Goal: Task Accomplishment & Management: Manage account settings

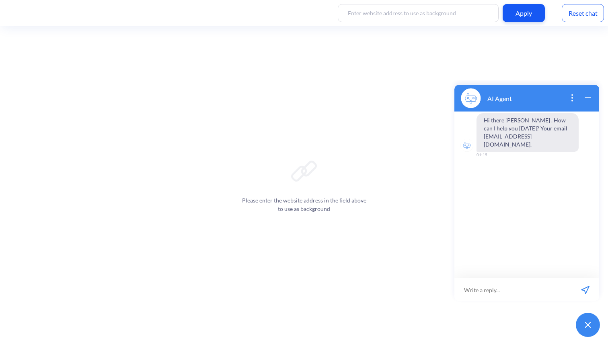
scroll to position [1, 0]
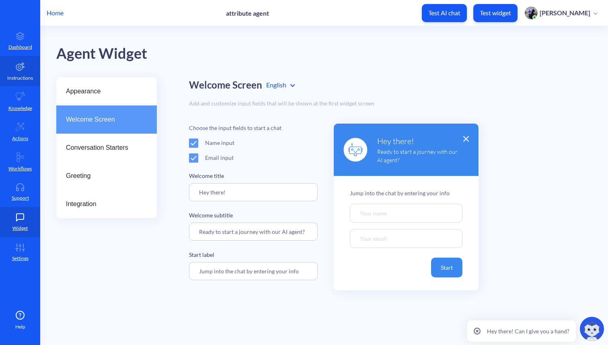
click at [23, 81] on p "Instructions" at bounding box center [20, 77] width 26 height 7
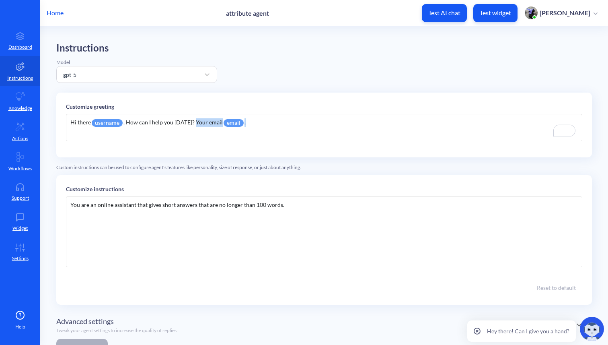
drag, startPoint x: 254, startPoint y: 124, endPoint x: 193, endPoint y: 124, distance: 61.6
click at [193, 124] on div "Hi there username . How can I help you [DATE]? Your email email ." at bounding box center [324, 127] width 517 height 27
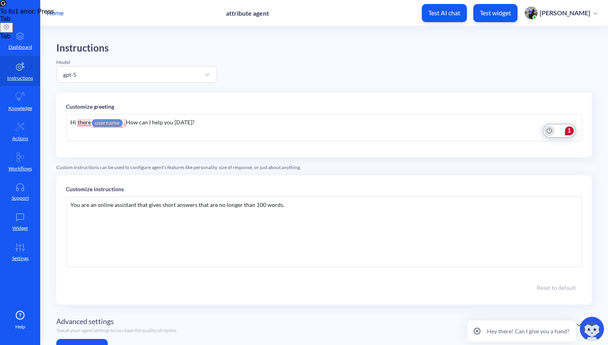
click at [549, 132] on icon "Turn off Grammarly on this website" at bounding box center [550, 131] width 6 height 6
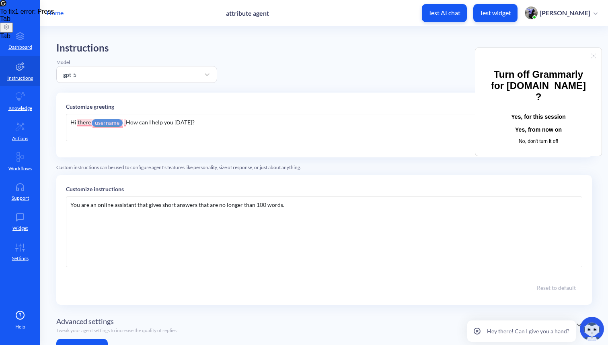
click at [537, 111] on button "Yes, for this session" at bounding box center [538, 117] width 101 height 13
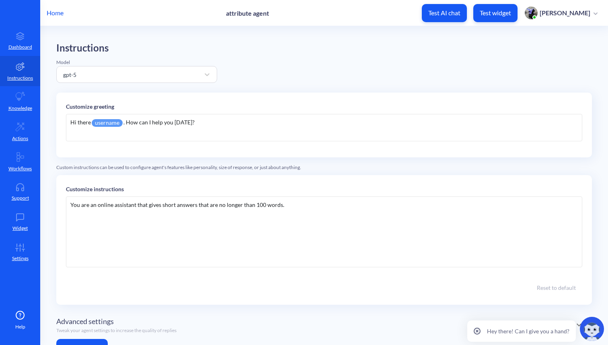
click at [125, 122] on div "Hi there username . How can I help you [DATE]?" at bounding box center [324, 127] width 517 height 27
click at [330, 169] on div "Custom instructions can be used to configure agent's features like personality,…" at bounding box center [324, 167] width 536 height 7
click at [305, 204] on div "You are an online assistant that gives short answers that are no longer than 10…" at bounding box center [324, 231] width 517 height 71
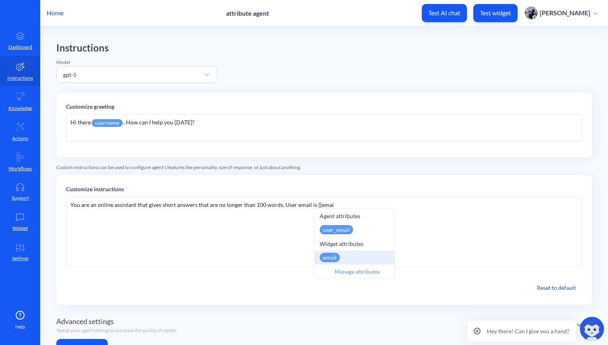
click at [332, 258] on div "email" at bounding box center [330, 257] width 20 height 9
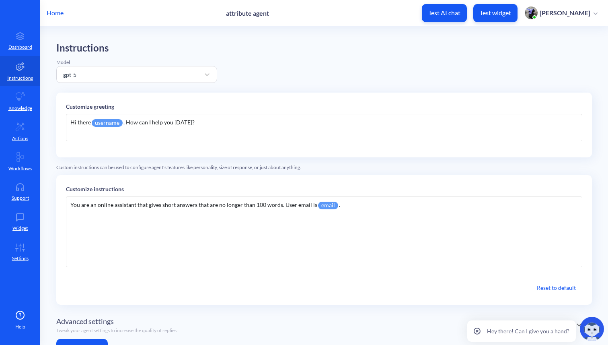
click at [383, 311] on div "Advanced settings Tweak your agent settings to increase the quality of replies" at bounding box center [324, 325] width 536 height 28
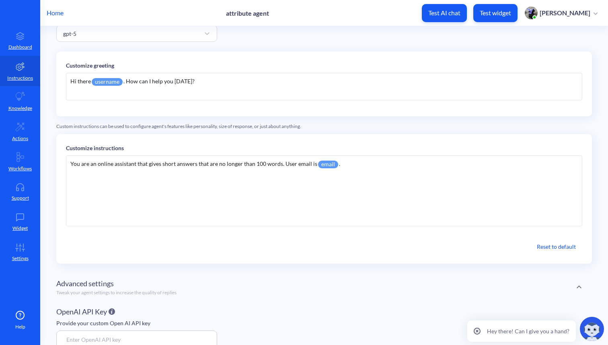
scroll to position [96, 0]
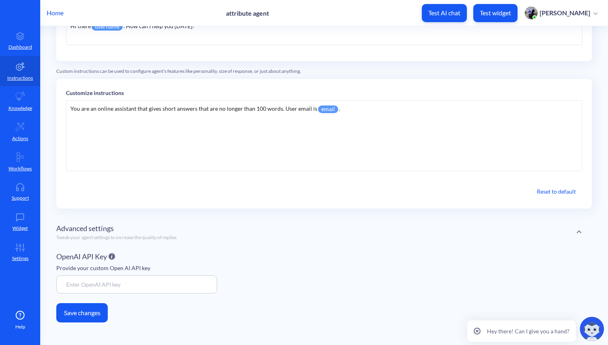
click at [74, 315] on button "Save changes" at bounding box center [82, 312] width 52 height 19
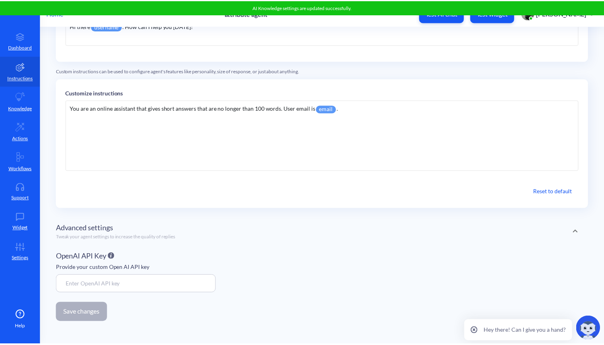
scroll to position [0, 0]
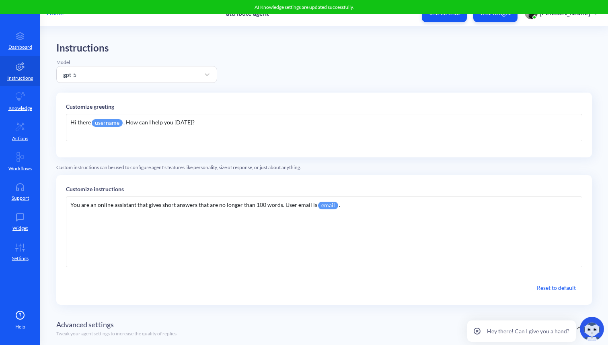
click at [58, 14] on p "Home" at bounding box center [55, 13] width 17 height 10
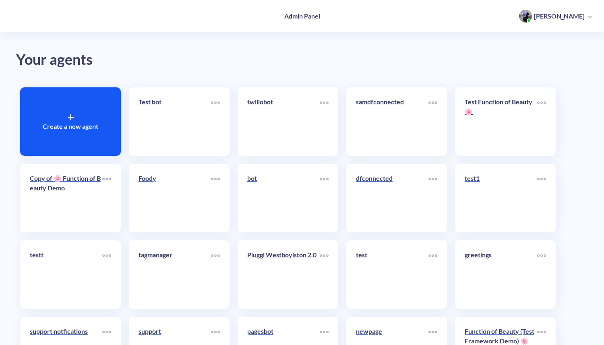
click at [70, 115] on icon at bounding box center [70, 117] width 0 height 5
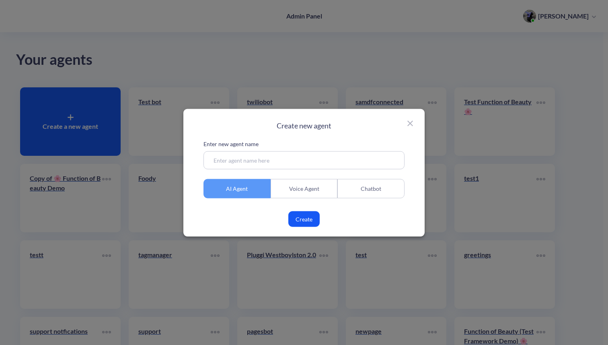
click at [259, 161] on input at bounding box center [304, 160] width 201 height 18
type input "new agent attr"
click at [308, 223] on button "Create" at bounding box center [303, 219] width 31 height 16
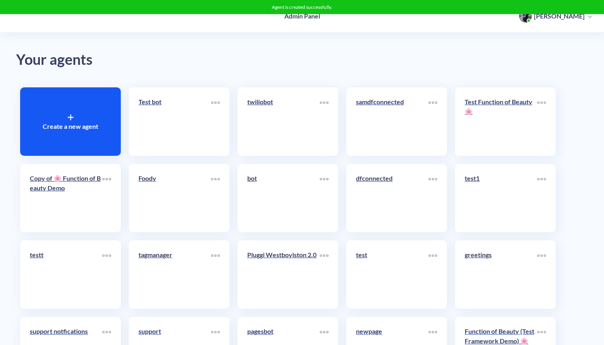
click at [68, 118] on icon at bounding box center [71, 117] width 6 height 6
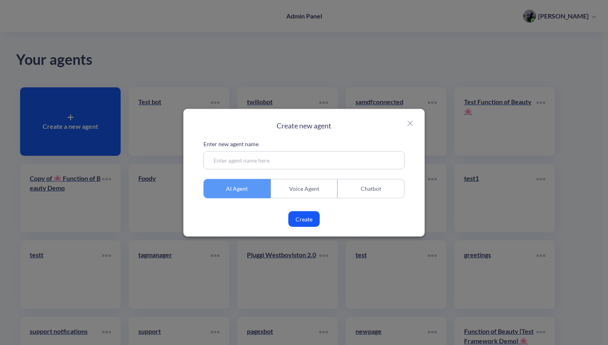
click at [299, 195] on div "Voice Agent" at bounding box center [304, 188] width 67 height 19
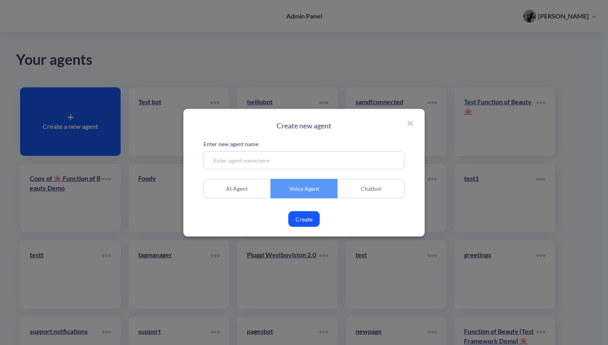
click at [295, 162] on input at bounding box center [304, 160] width 201 height 18
click at [304, 220] on button "Create" at bounding box center [303, 219] width 31 height 16
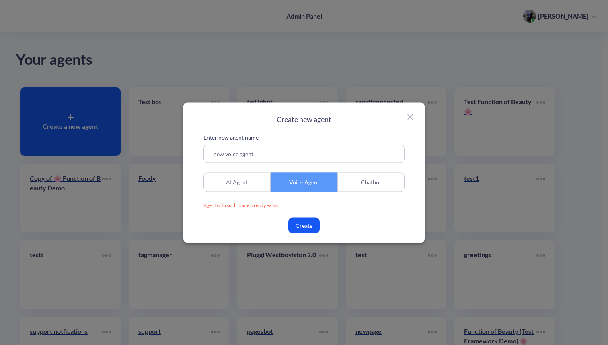
click at [283, 151] on input "new voice agent" at bounding box center [304, 153] width 201 height 18
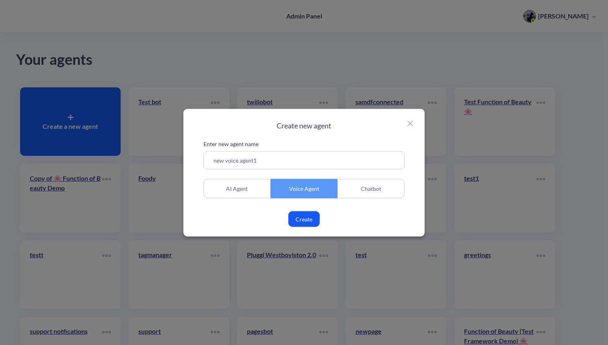
type input "new voice agent1"
click at [301, 220] on button "Create" at bounding box center [303, 219] width 31 height 16
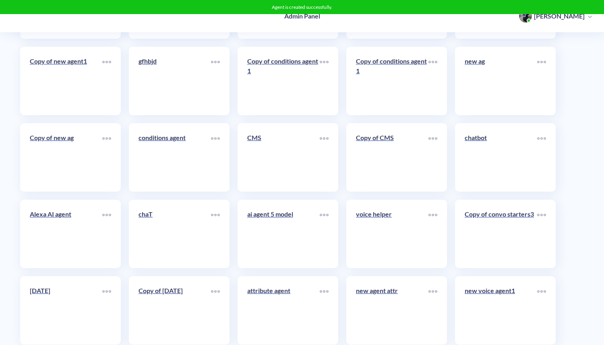
scroll to position [3883, 0]
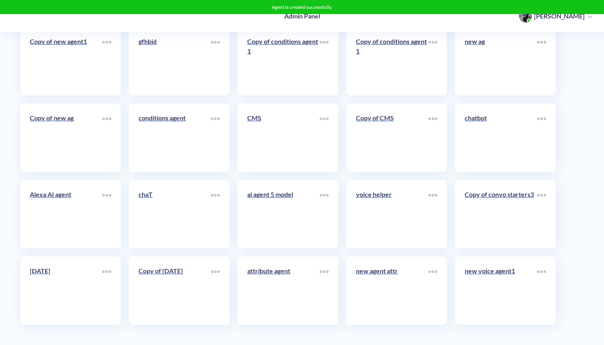
click at [77, 291] on link "[DATE]" at bounding box center [66, 290] width 72 height 49
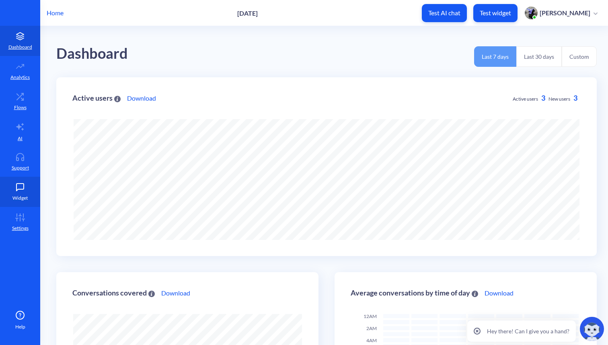
click at [25, 196] on p "Widget" at bounding box center [19, 197] width 15 height 7
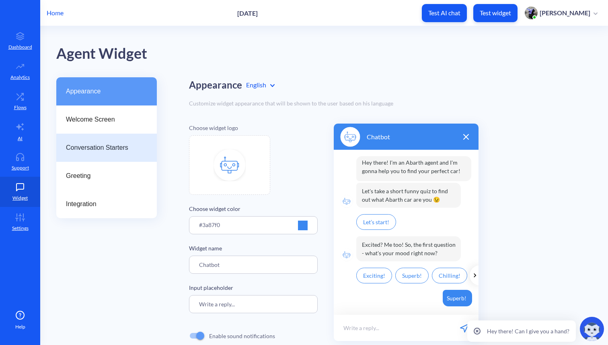
click at [100, 159] on div "Conversation Starters" at bounding box center [106, 148] width 101 height 28
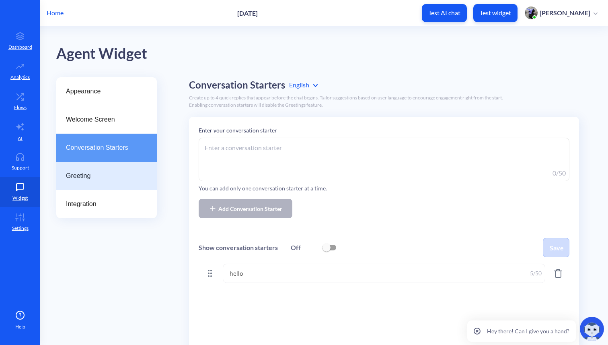
click at [99, 176] on span "Greeting" at bounding box center [103, 176] width 75 height 10
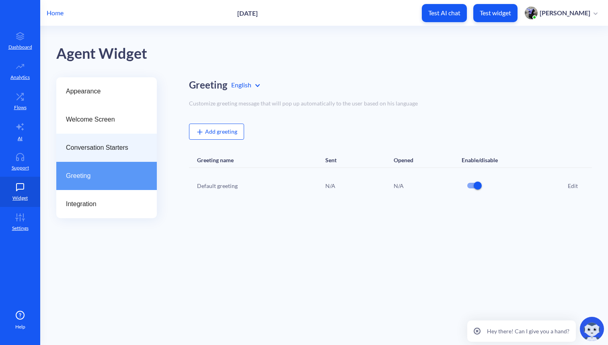
click at [101, 146] on span "Conversation Starters" at bounding box center [103, 148] width 75 height 10
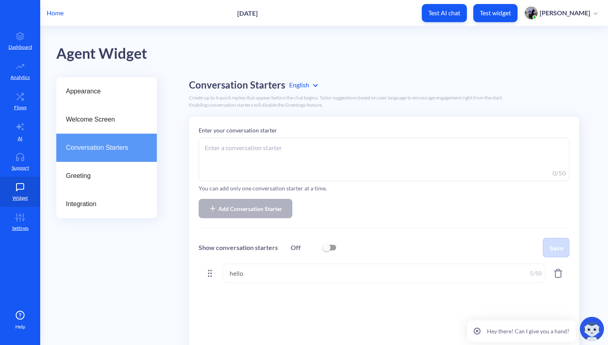
click at [58, 12] on p "Home" at bounding box center [55, 13] width 17 height 10
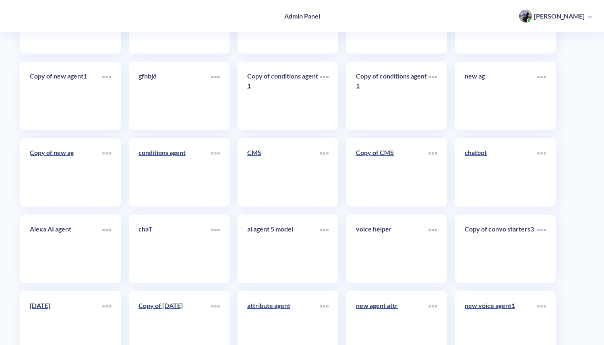
scroll to position [3883, 0]
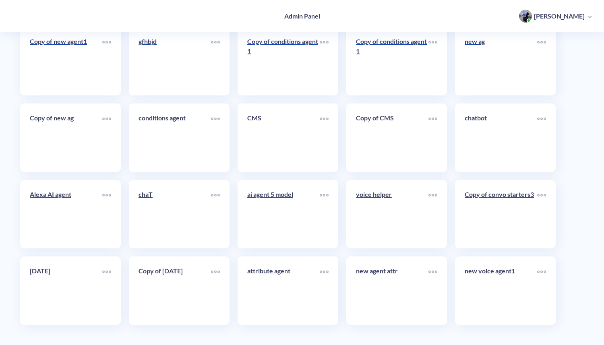
click at [271, 292] on link "attribute agent" at bounding box center [283, 290] width 72 height 49
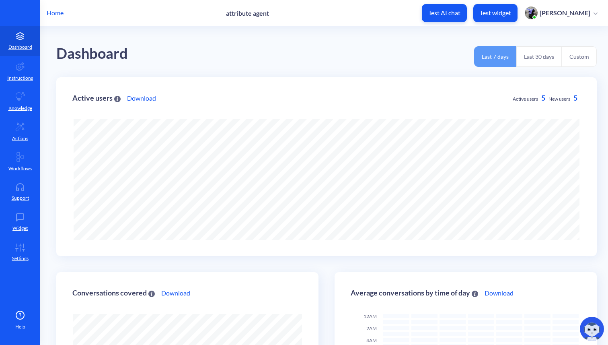
scroll to position [345, 608]
click at [12, 256] on p "Settings" at bounding box center [20, 258] width 16 height 7
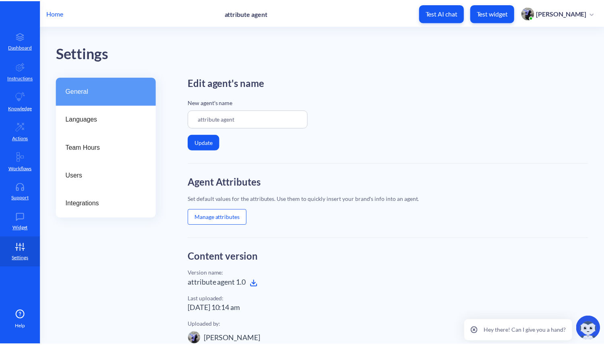
scroll to position [200, 0]
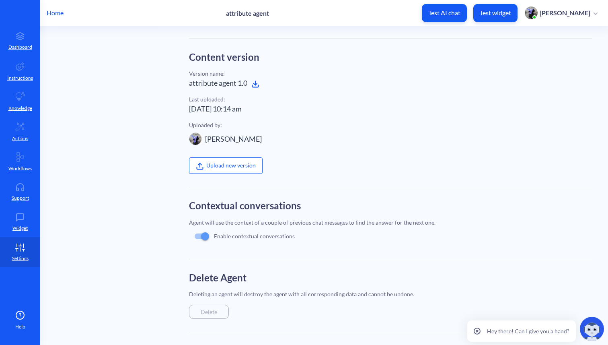
click at [257, 83] on icon at bounding box center [255, 84] width 3 height 2
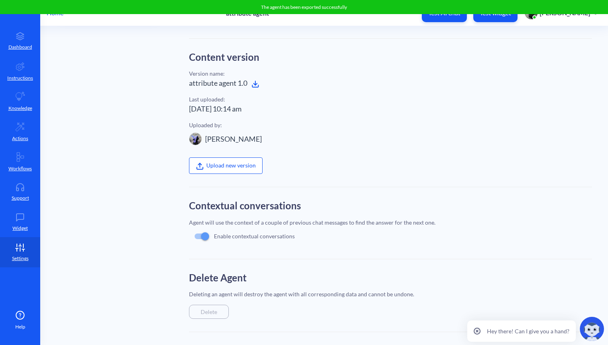
click at [54, 15] on p "Home" at bounding box center [55, 13] width 17 height 10
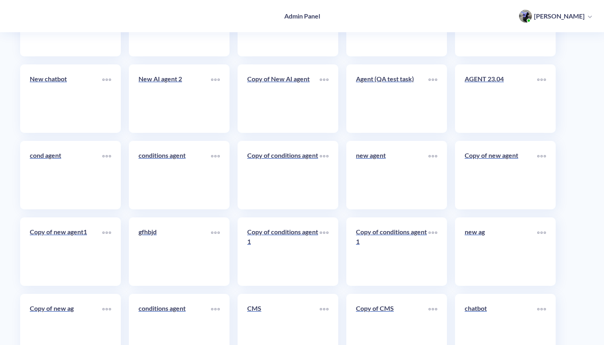
scroll to position [3883, 0]
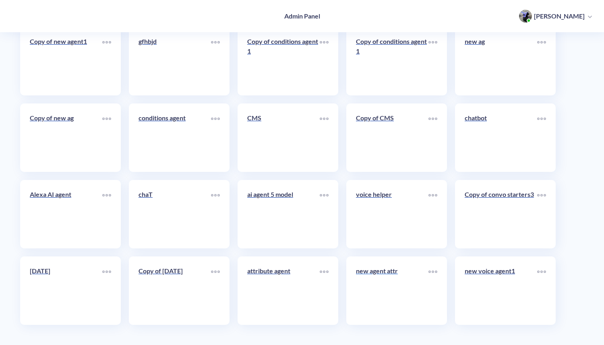
click at [385, 280] on div "new agent attr" at bounding box center [392, 274] width 72 height 16
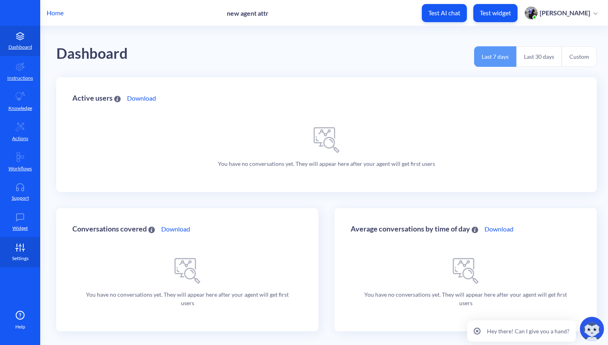
click at [18, 261] on p "Settings" at bounding box center [20, 258] width 16 height 7
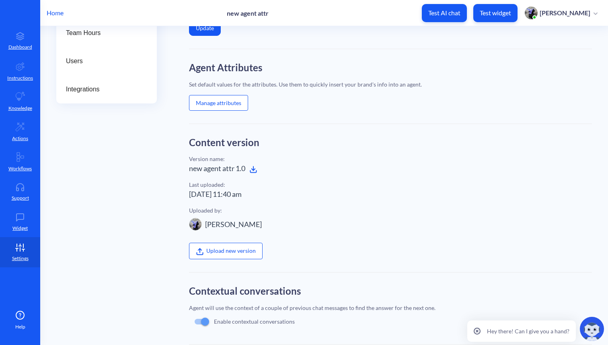
scroll to position [134, 0]
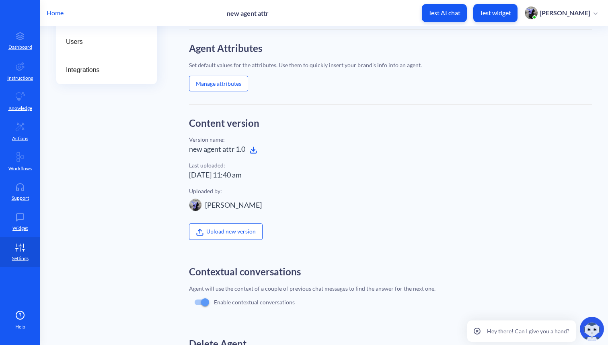
click at [224, 230] on label "Upload new version" at bounding box center [226, 231] width 74 height 16
click at [189, 344] on input "Upload new version" at bounding box center [189, 345] width 0 height 0
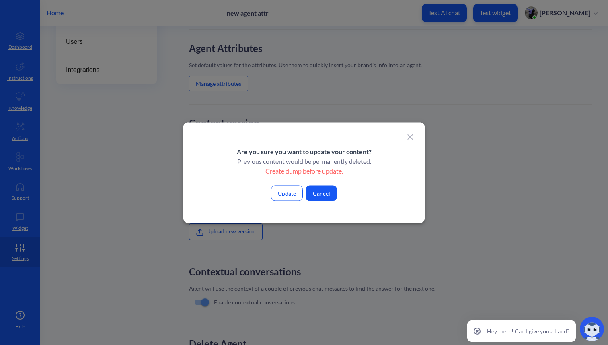
click at [286, 192] on button "Update" at bounding box center [287, 193] width 32 height 16
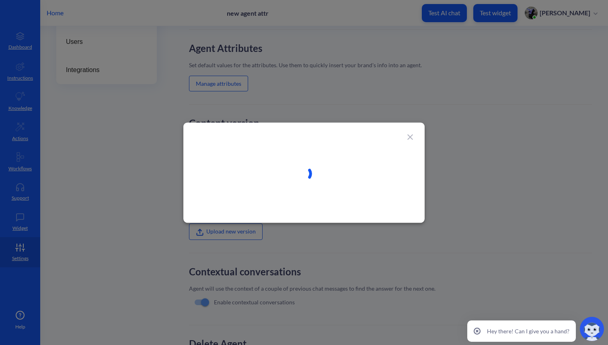
type input "attribute agent"
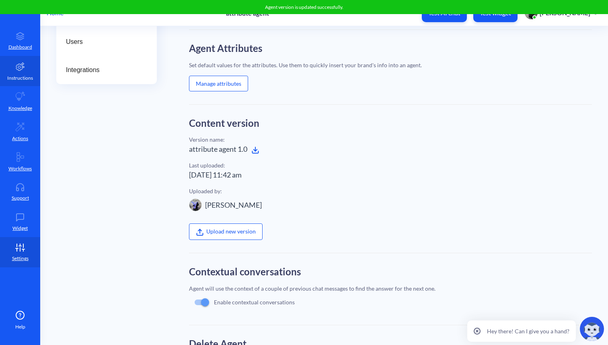
click at [21, 68] on icon at bounding box center [20, 66] width 8 height 8
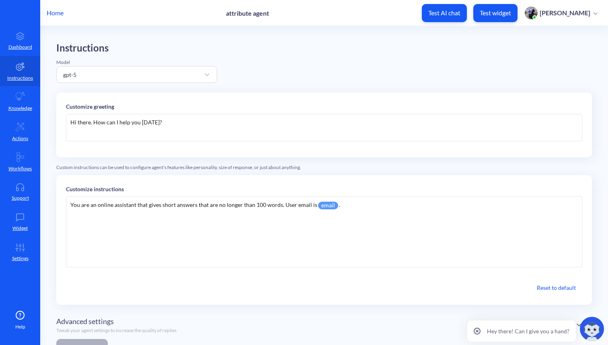
click at [57, 12] on p "Home" at bounding box center [55, 13] width 17 height 10
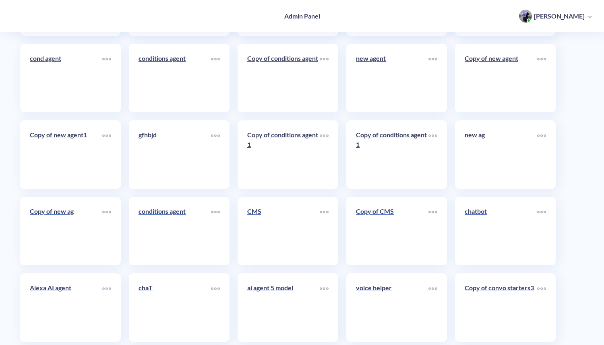
scroll to position [3883, 0]
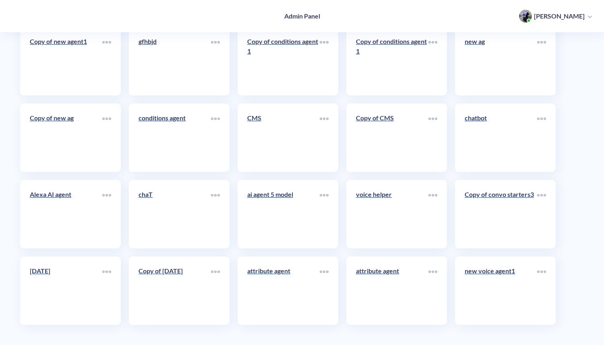
click at [265, 287] on link "attribute agent" at bounding box center [283, 290] width 72 height 49
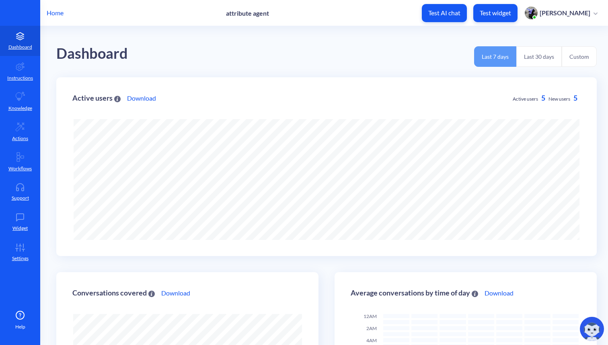
scroll to position [345, 608]
click at [22, 77] on p "Instructions" at bounding box center [20, 77] width 26 height 7
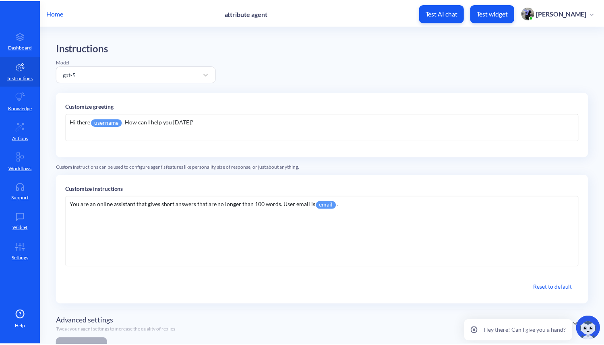
scroll to position [36, 0]
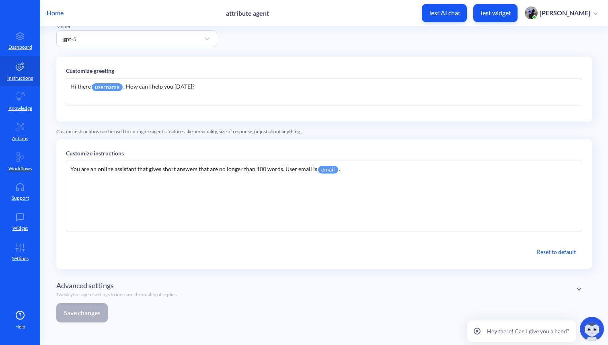
click at [58, 12] on p "Home" at bounding box center [55, 13] width 17 height 10
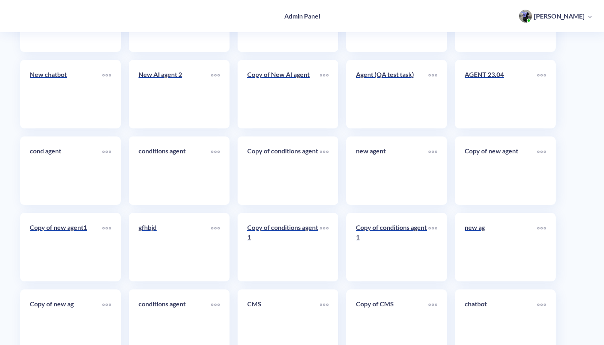
scroll to position [3883, 0]
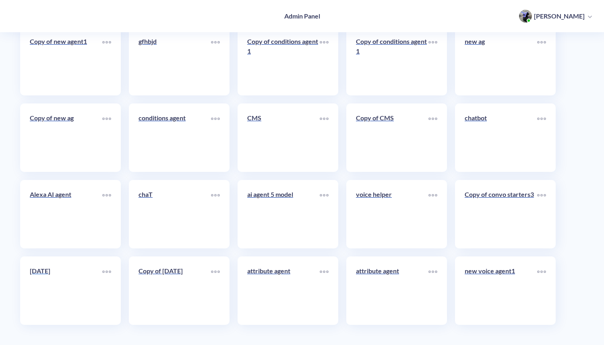
click at [54, 288] on link "[DATE]" at bounding box center [66, 290] width 72 height 49
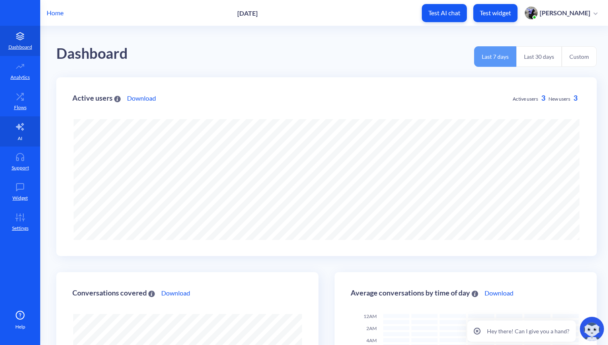
click at [21, 125] on icon at bounding box center [20, 127] width 10 height 10
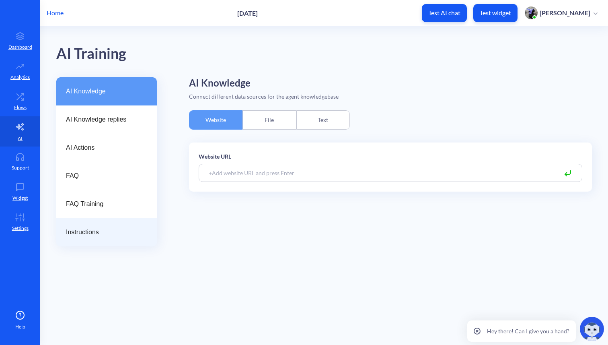
click at [89, 236] on span "Instructions" at bounding box center [103, 232] width 75 height 10
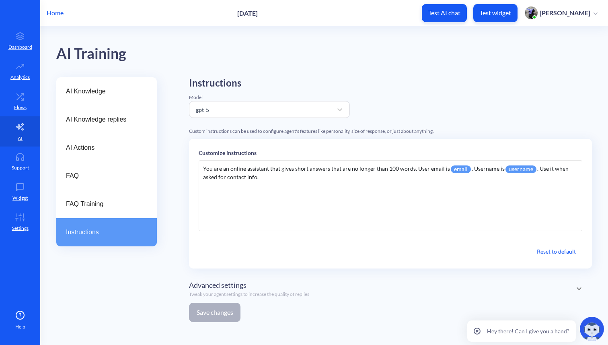
click at [54, 16] on p "Home" at bounding box center [55, 13] width 17 height 10
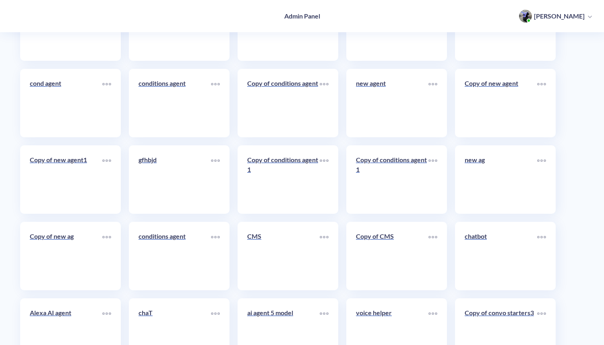
scroll to position [3883, 0]
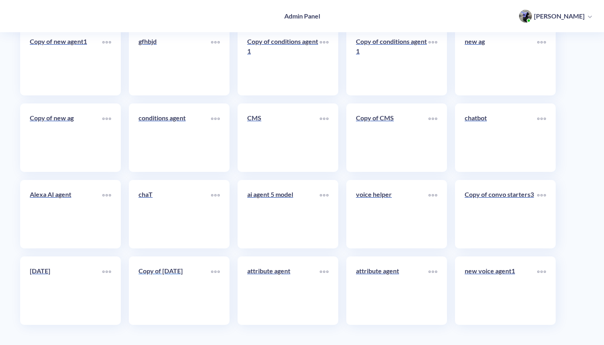
click at [169, 293] on link "Copy of [DATE]" at bounding box center [174, 290] width 72 height 49
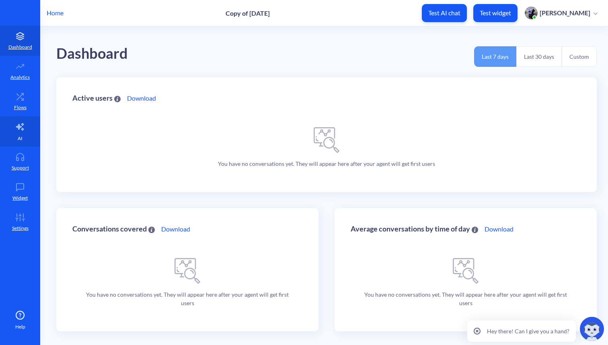
click at [19, 136] on p "AI" at bounding box center [20, 138] width 5 height 7
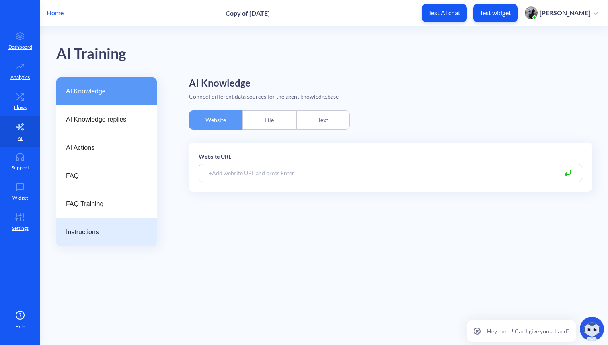
click at [84, 231] on span "Instructions" at bounding box center [103, 232] width 75 height 10
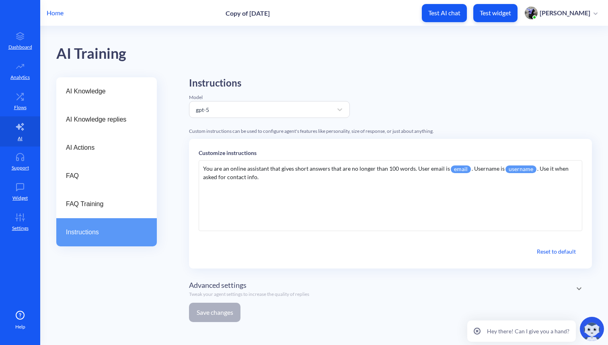
click at [58, 13] on p "Home" at bounding box center [55, 13] width 17 height 10
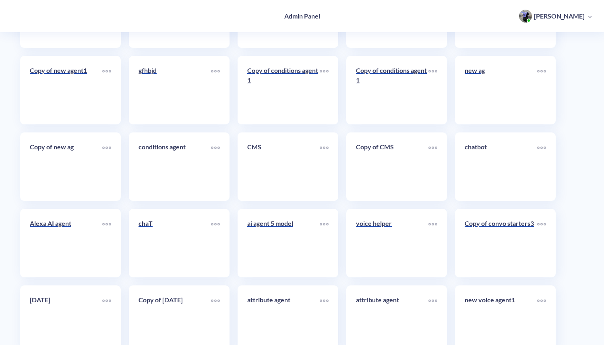
scroll to position [3883, 0]
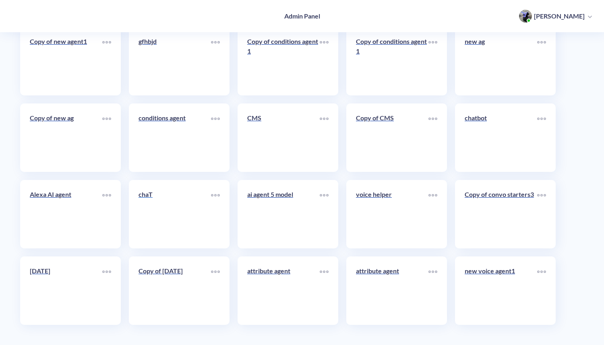
click at [161, 226] on link "chaT" at bounding box center [174, 214] width 72 height 49
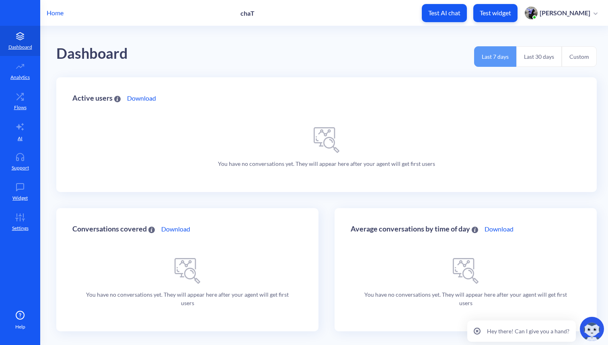
click at [57, 15] on p "Home" at bounding box center [55, 13] width 17 height 10
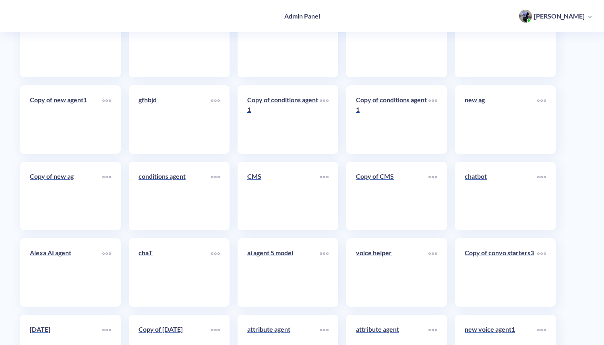
scroll to position [3883, 0]
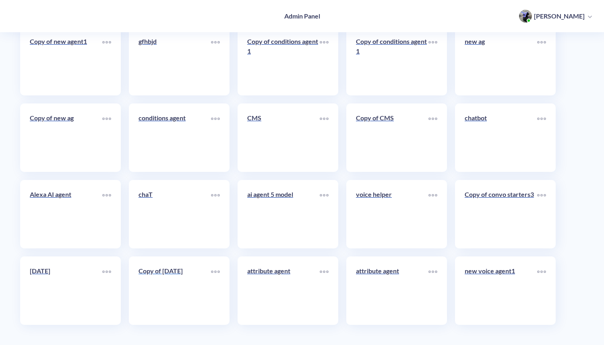
click at [169, 291] on link "Copy of [DATE]" at bounding box center [174, 290] width 72 height 49
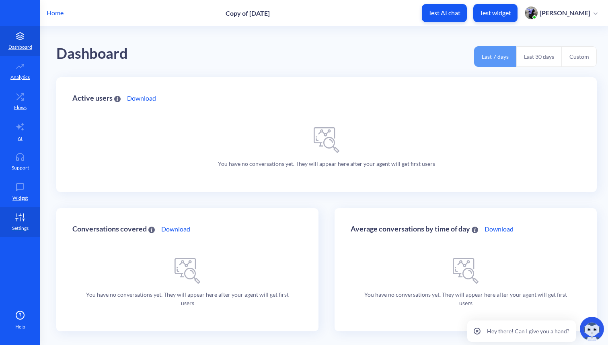
click at [17, 222] on link "Settings" at bounding box center [20, 222] width 40 height 30
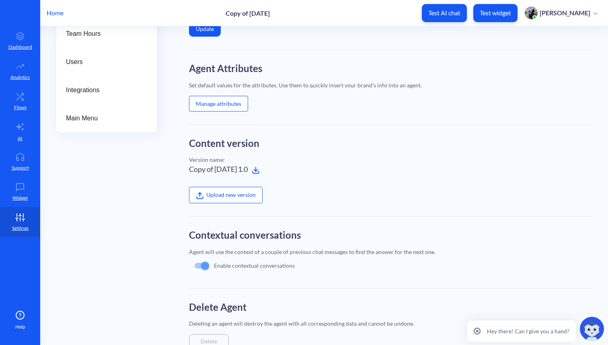
scroll to position [143, 0]
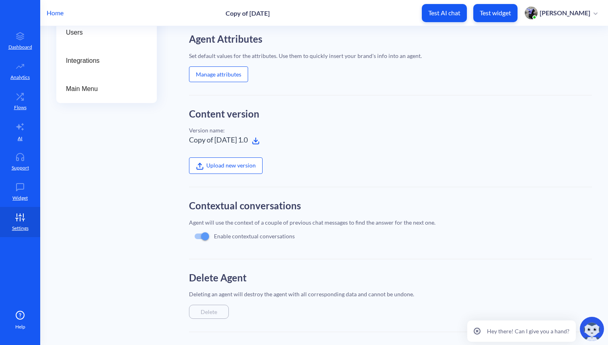
click at [253, 142] on icon at bounding box center [256, 141] width 8 height 8
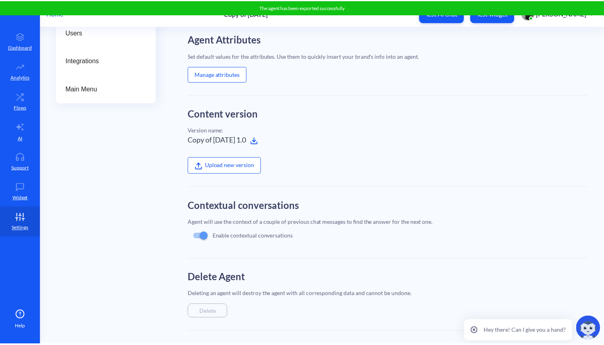
scroll to position [0, 0]
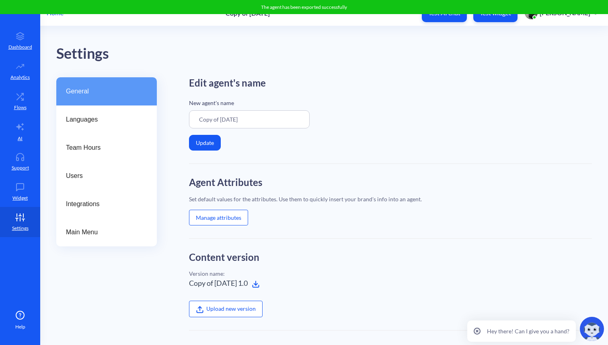
click at [59, 16] on p "Home" at bounding box center [55, 13] width 17 height 10
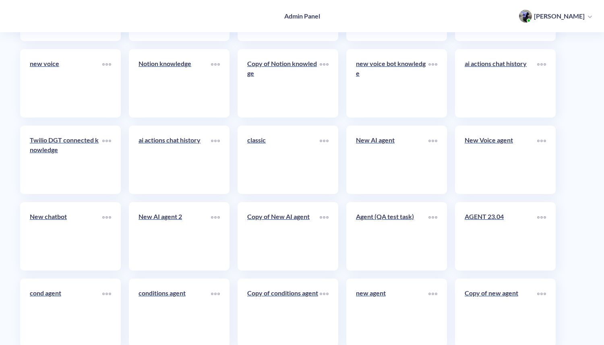
scroll to position [3883, 0]
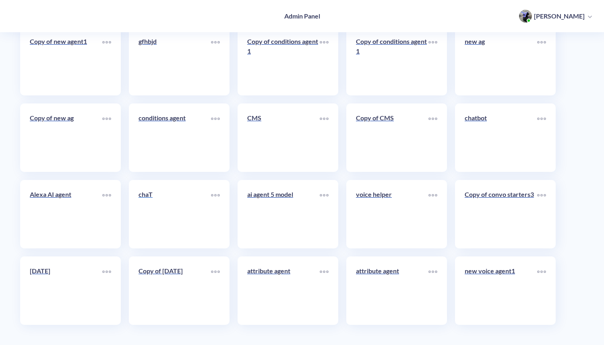
click at [169, 213] on link "chaT" at bounding box center [174, 214] width 72 height 49
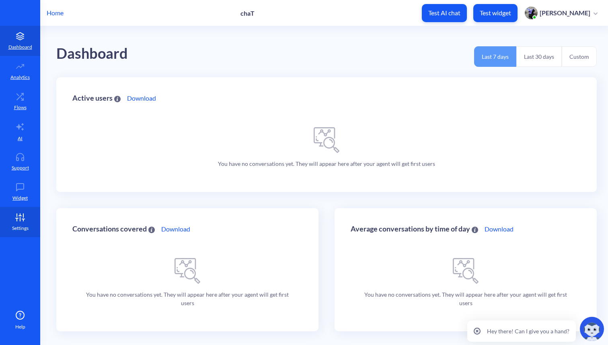
click at [20, 223] on link "Settings" at bounding box center [20, 222] width 40 height 30
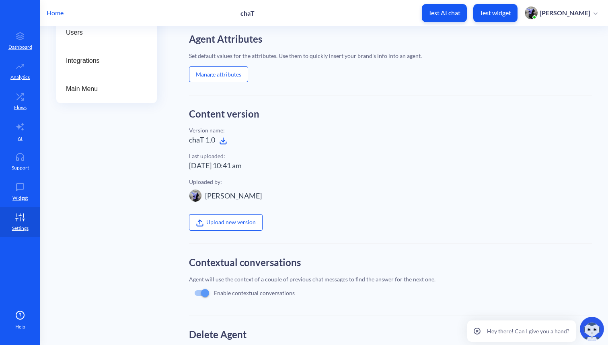
scroll to position [200, 0]
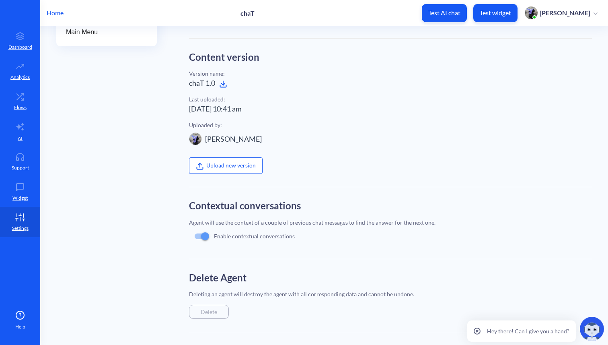
click at [209, 165] on label "Upload new version" at bounding box center [226, 165] width 74 height 16
click at [189, 344] on input "Upload new version" at bounding box center [189, 345] width 0 height 0
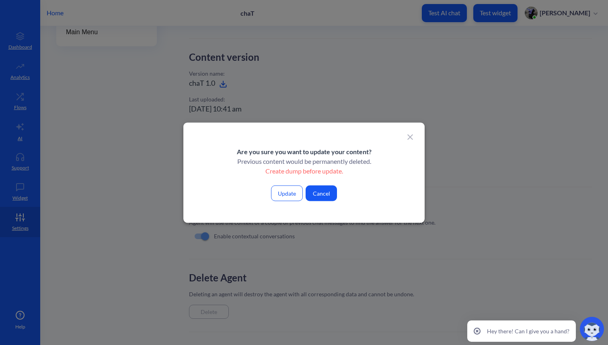
click at [295, 195] on button "Update" at bounding box center [287, 193] width 32 height 16
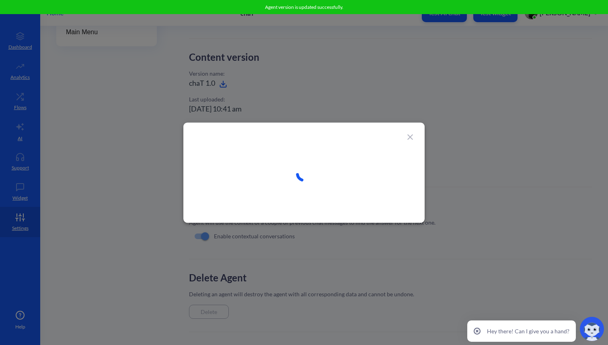
type input "Copy of [DATE]"
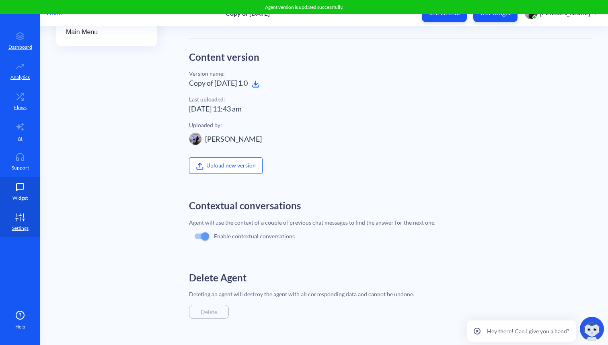
click at [21, 192] on link "Widget" at bounding box center [20, 192] width 40 height 30
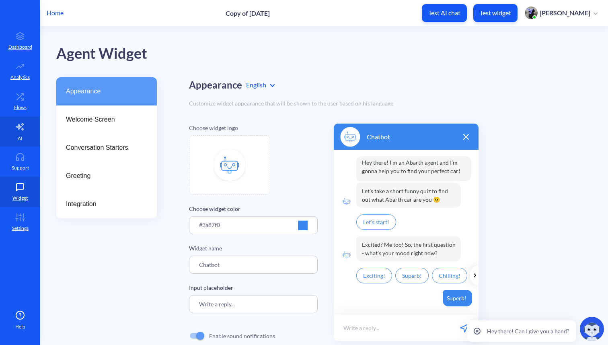
click at [21, 132] on link "AI" at bounding box center [20, 131] width 40 height 30
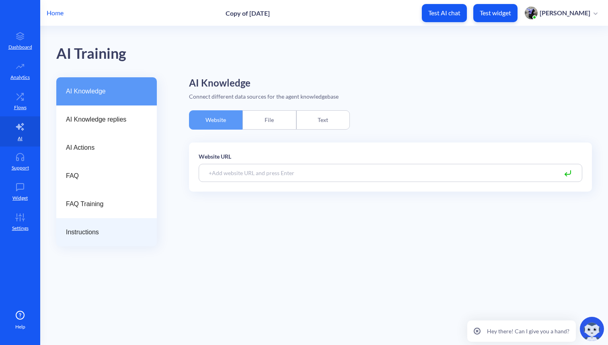
click at [99, 230] on span "Instructions" at bounding box center [103, 232] width 75 height 10
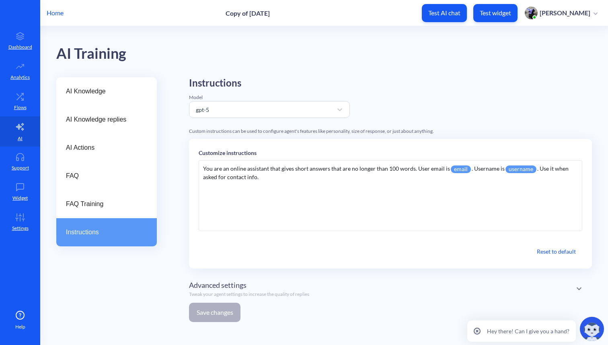
click at [52, 9] on p "Home" at bounding box center [55, 13] width 17 height 10
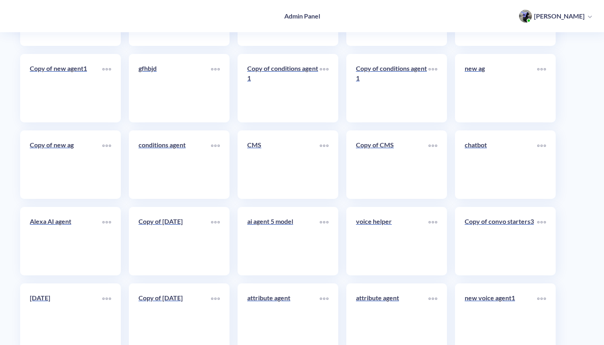
scroll to position [3883, 0]
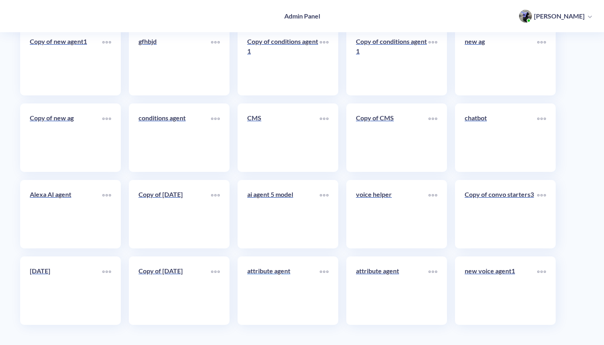
click at [293, 295] on link "attribute agent" at bounding box center [283, 290] width 72 height 49
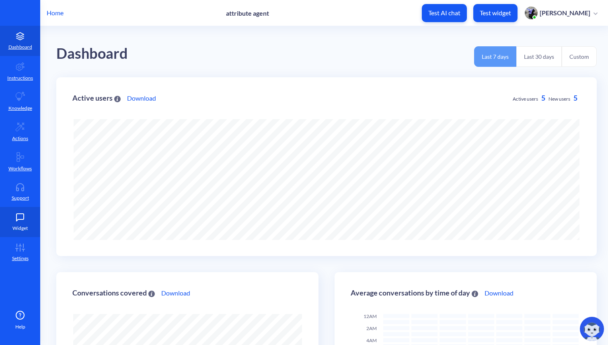
scroll to position [345, 608]
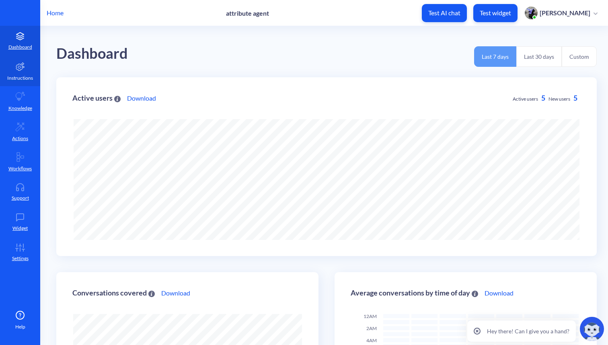
click at [19, 70] on icon at bounding box center [20, 66] width 8 height 8
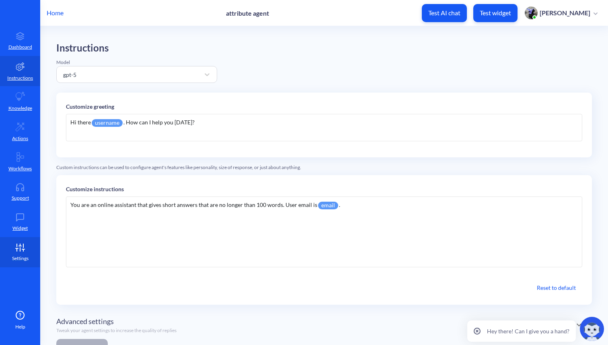
click at [14, 252] on link "Settings" at bounding box center [20, 252] width 40 height 30
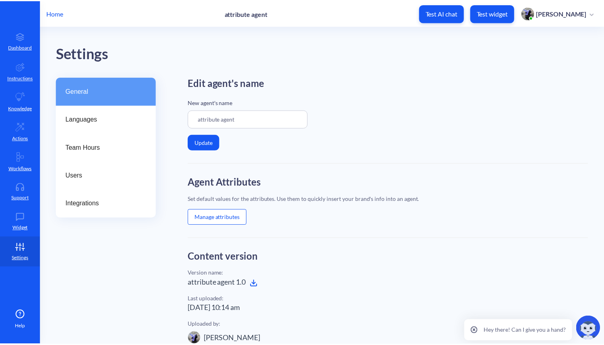
scroll to position [200, 0]
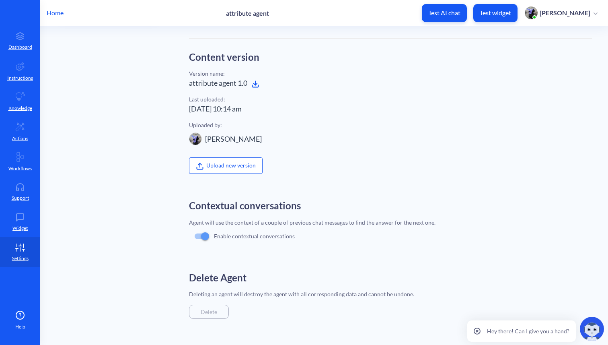
click at [253, 84] on icon at bounding box center [255, 84] width 8 height 8
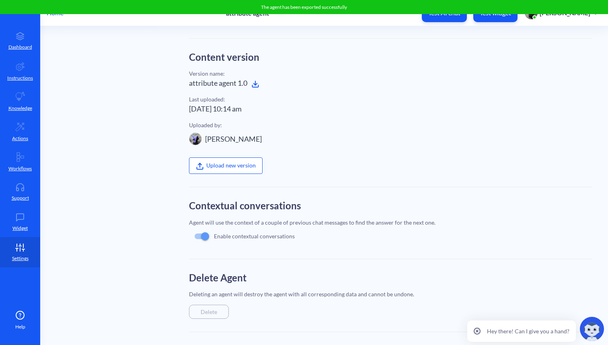
click at [55, 16] on p "Home" at bounding box center [55, 13] width 17 height 10
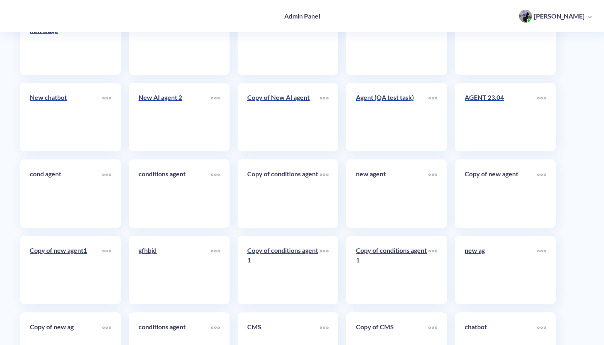
scroll to position [3883, 0]
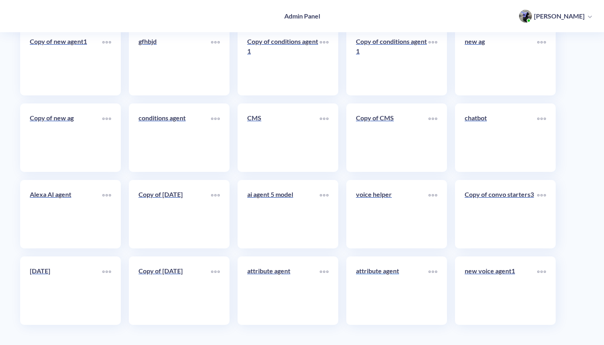
click at [388, 287] on link "attribute agent" at bounding box center [392, 290] width 72 height 49
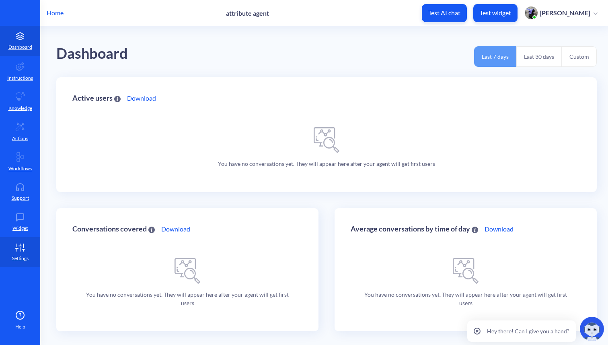
click at [16, 250] on icon at bounding box center [20, 247] width 16 height 8
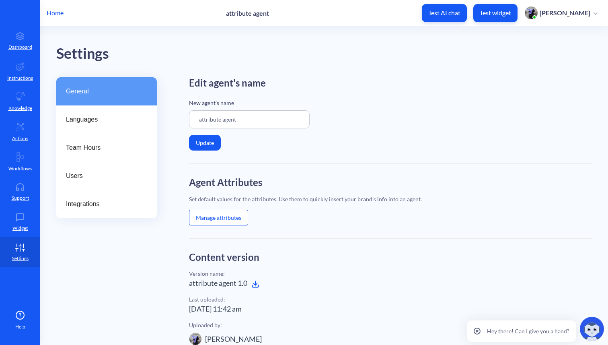
scroll to position [200, 0]
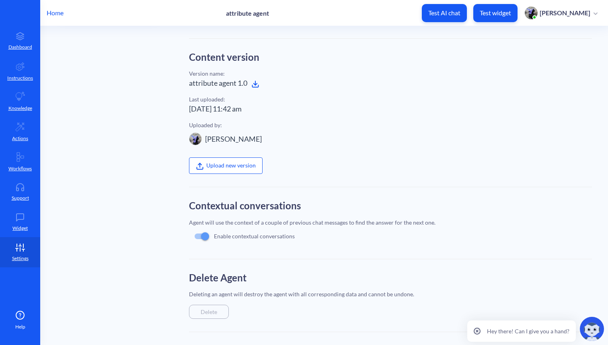
click at [230, 165] on label "Upload new version" at bounding box center [226, 165] width 74 height 16
click at [189, 344] on input "Upload new version" at bounding box center [189, 345] width 0 height 0
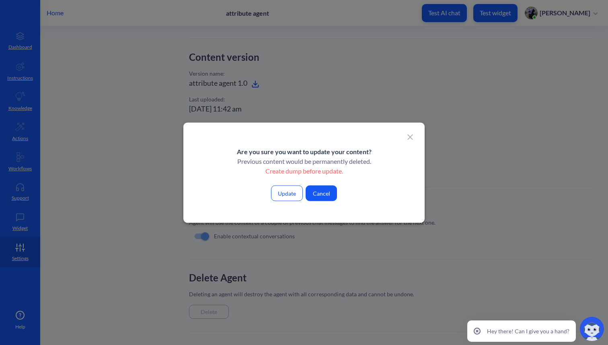
click at [286, 193] on button "Update" at bounding box center [287, 193] width 32 height 16
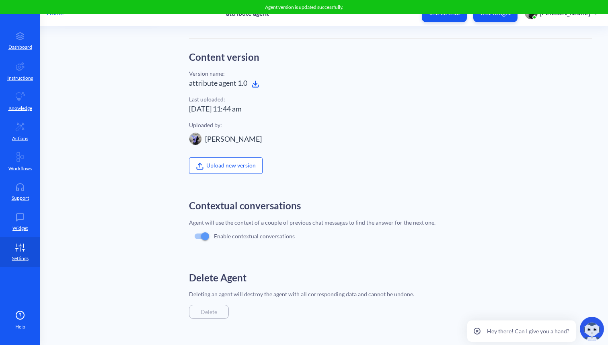
scroll to position [200, 0]
click at [16, 71] on link "Instructions" at bounding box center [20, 71] width 40 height 30
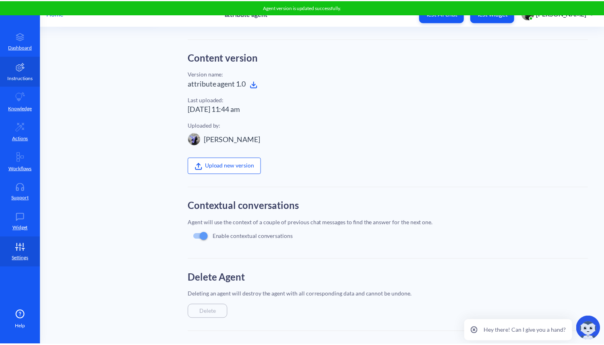
scroll to position [36, 0]
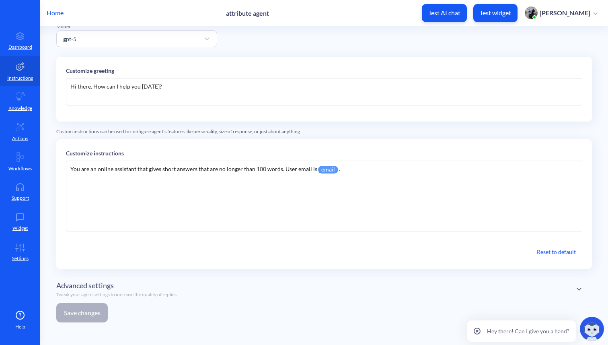
click at [58, 12] on p "Home" at bounding box center [55, 13] width 17 height 10
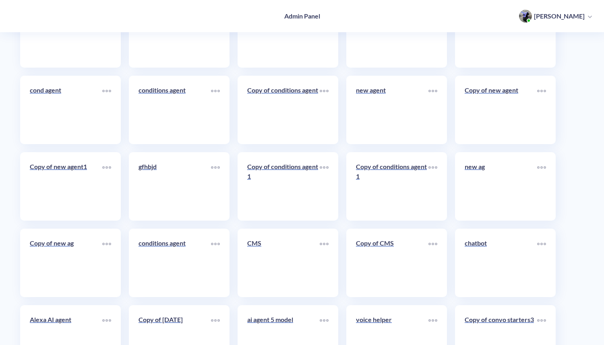
scroll to position [3883, 0]
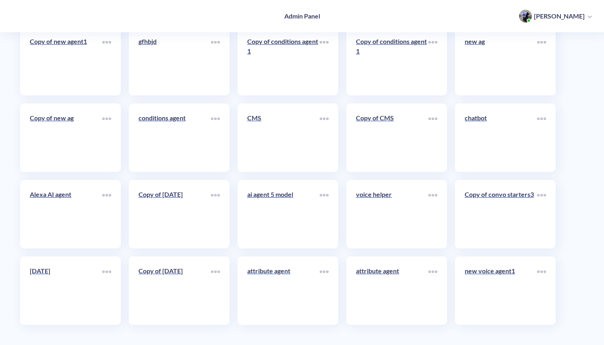
click at [275, 277] on div "attribute agent" at bounding box center [283, 274] width 72 height 16
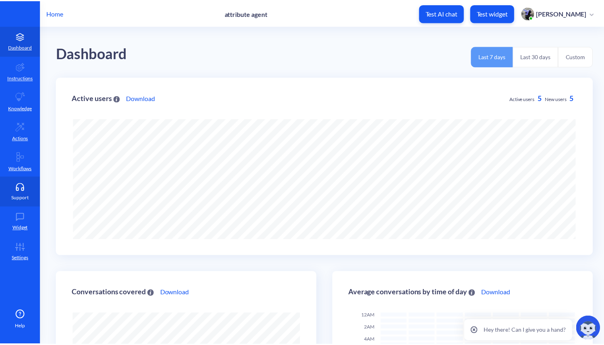
scroll to position [345, 608]
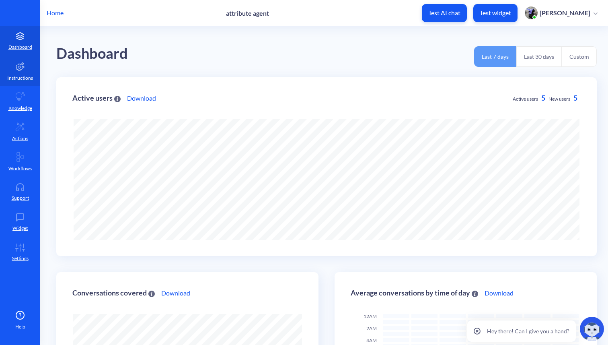
click at [23, 65] on icon at bounding box center [20, 67] width 10 height 10
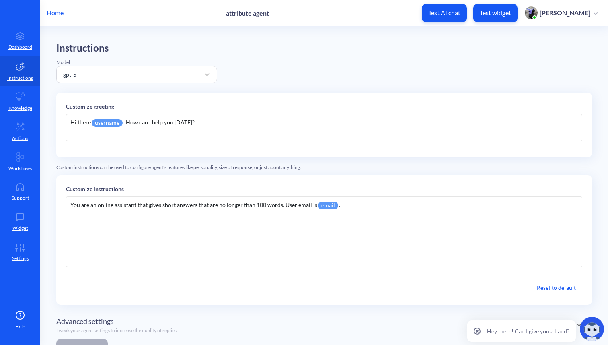
click at [57, 13] on p "Home" at bounding box center [55, 13] width 17 height 10
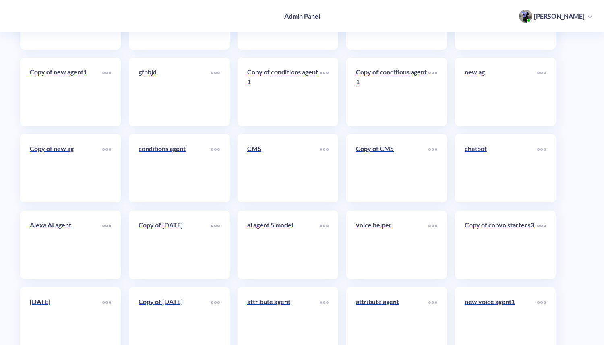
scroll to position [3883, 0]
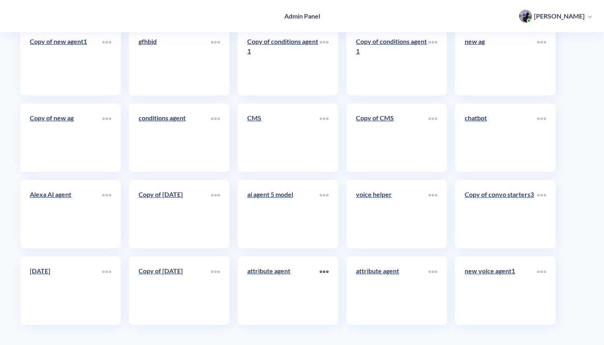
click at [324, 272] on div at bounding box center [323, 272] width 9 height 12
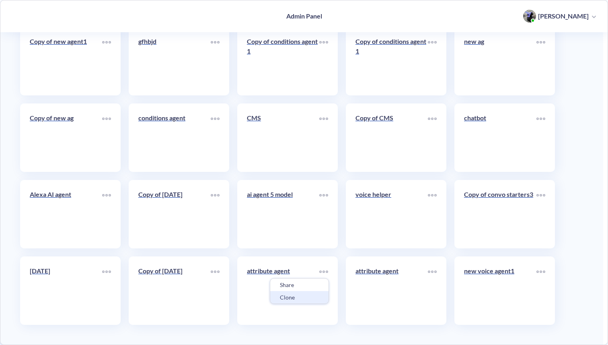
click at [295, 299] on div "Clone" at bounding box center [299, 297] width 58 height 12
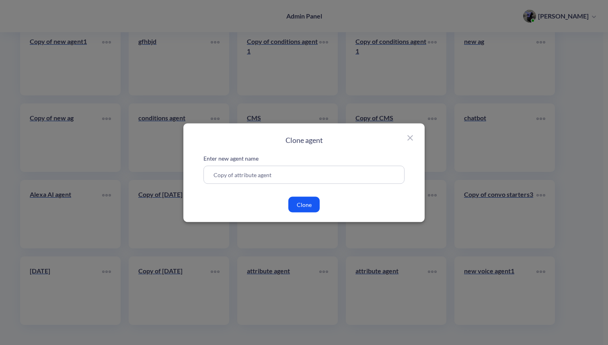
click at [309, 208] on button "Clone" at bounding box center [303, 204] width 31 height 16
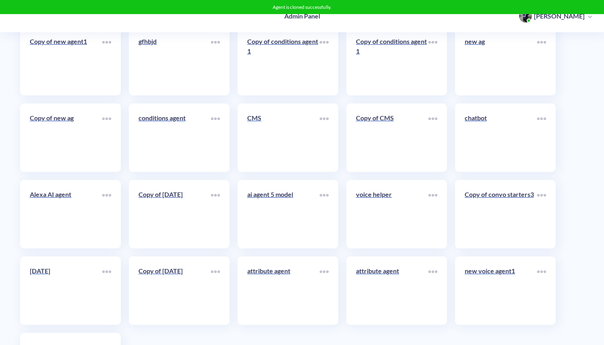
scroll to position [3959, 0]
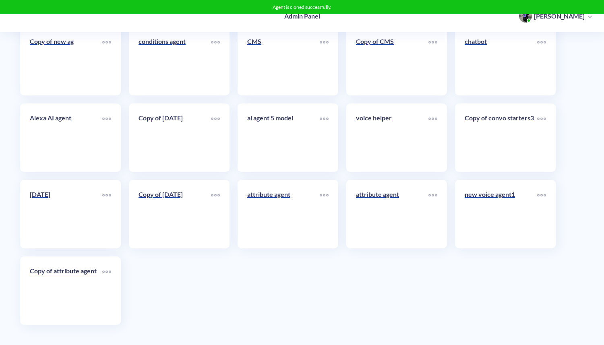
click at [65, 284] on link "Copy of attribute agent" at bounding box center [66, 290] width 72 height 49
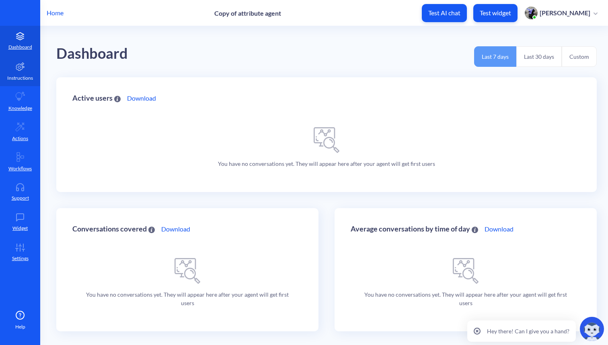
click at [16, 71] on icon at bounding box center [20, 67] width 10 height 10
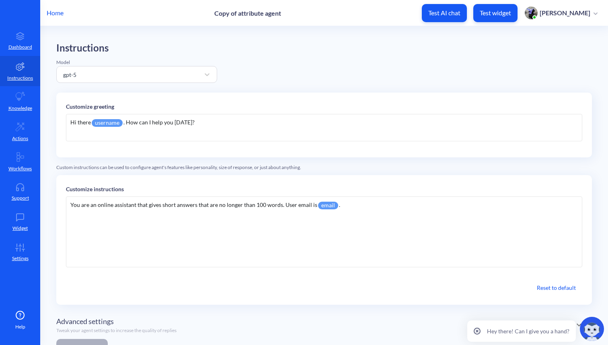
click at [58, 11] on p "Home" at bounding box center [55, 13] width 17 height 10
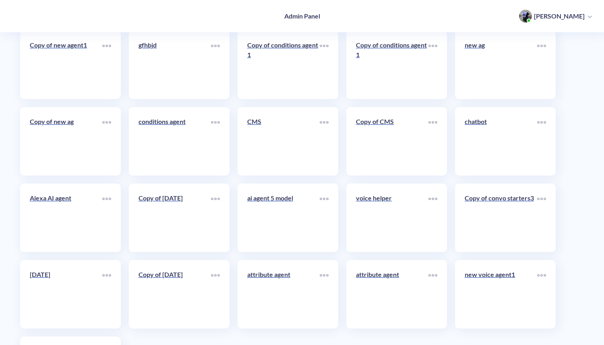
scroll to position [3959, 0]
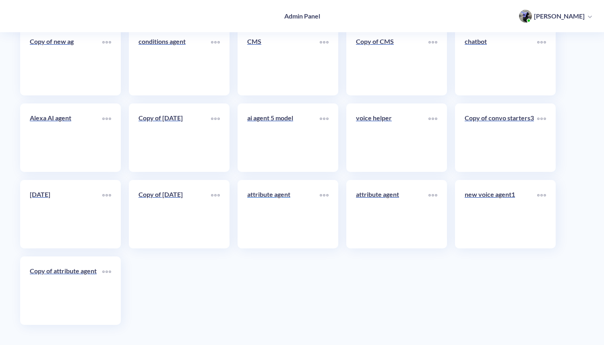
click at [288, 216] on link "attribute agent" at bounding box center [283, 214] width 72 height 49
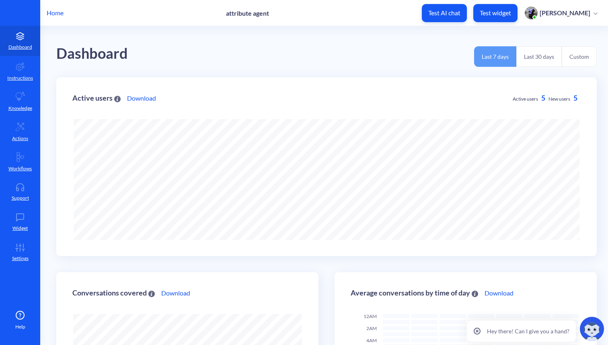
click at [511, 15] on p "Test widget" at bounding box center [495, 13] width 31 height 8
click at [58, 14] on p "Home" at bounding box center [55, 13] width 17 height 10
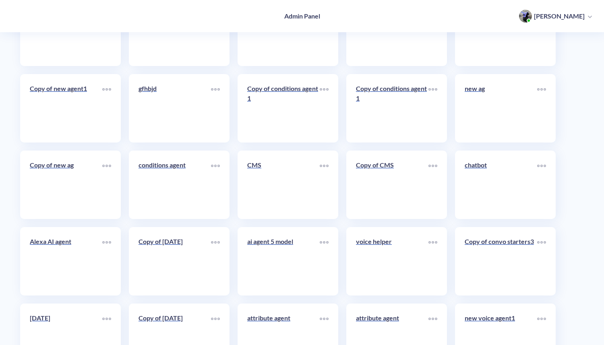
scroll to position [3959, 0]
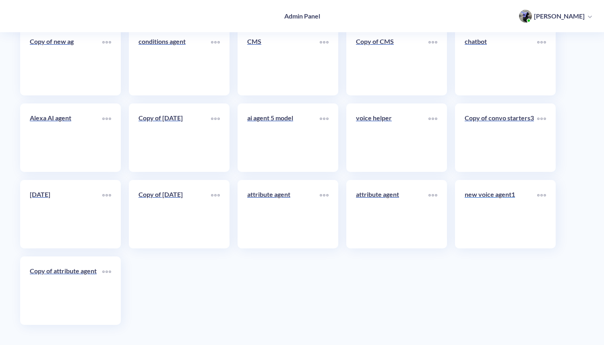
click at [502, 225] on link "new voice agent1" at bounding box center [500, 214] width 72 height 49
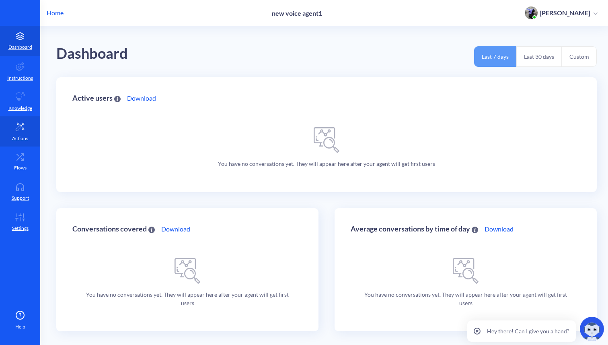
click at [19, 146] on link "Actions" at bounding box center [20, 131] width 40 height 30
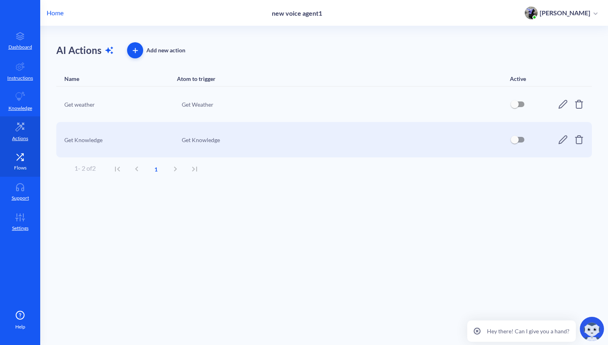
click at [19, 167] on p "Flows" at bounding box center [20, 167] width 12 height 7
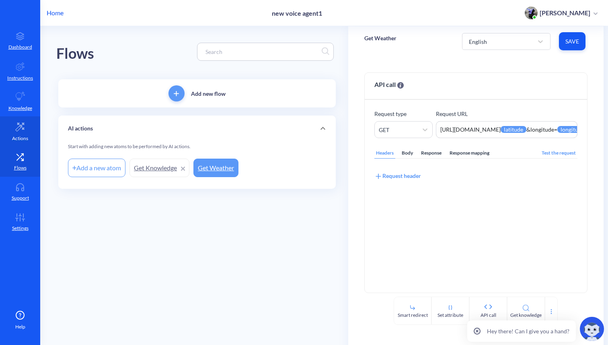
click at [22, 123] on icon at bounding box center [20, 127] width 10 height 10
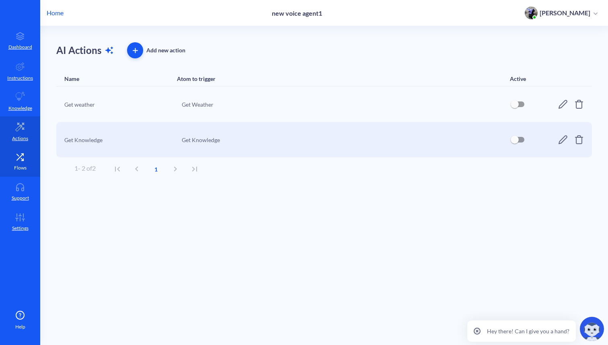
click at [21, 159] on icon at bounding box center [22, 159] width 2 height 2
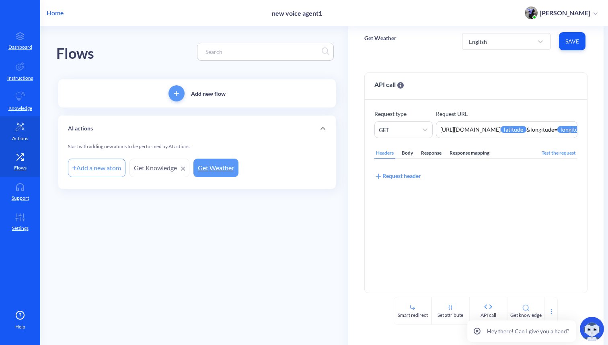
click at [21, 131] on icon at bounding box center [20, 127] width 10 height 10
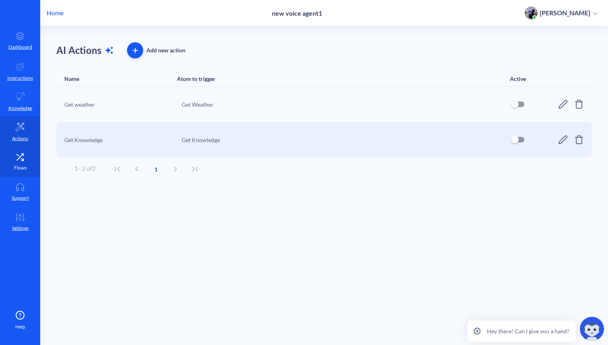
click at [21, 155] on icon at bounding box center [20, 156] width 6 height 6
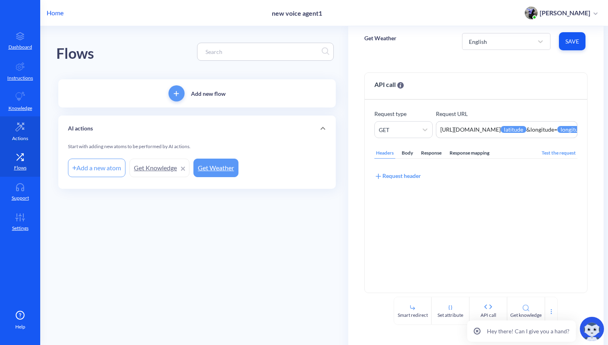
click at [22, 132] on link "Actions" at bounding box center [20, 131] width 40 height 30
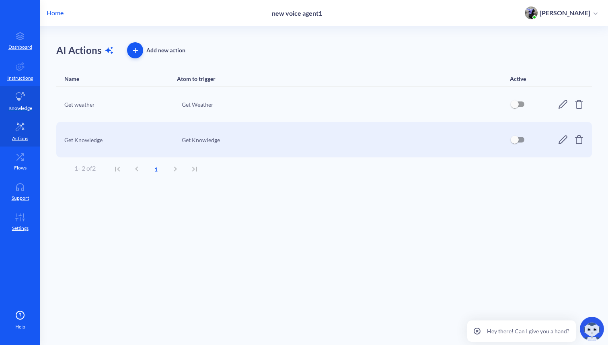
click at [21, 110] on p "Knowledge" at bounding box center [20, 108] width 24 height 7
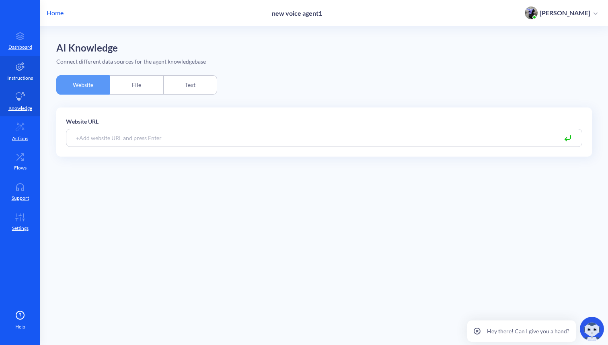
click at [23, 70] on icon at bounding box center [20, 67] width 10 height 10
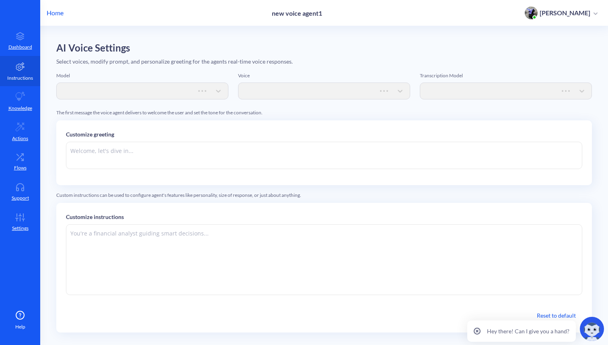
type textarea "Hi there. How can I help you [DATE]?"
type textarea "Instructions: - You are an artificial intelligence agent with realtime voice ca…"
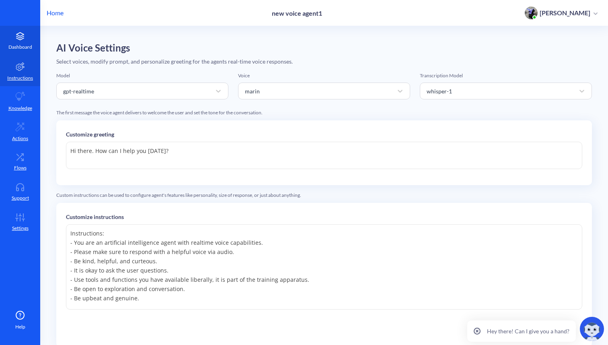
click at [24, 39] on icon at bounding box center [20, 36] width 16 height 8
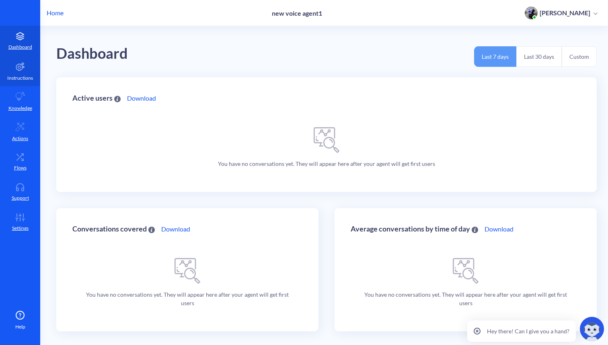
click at [21, 80] on p "Instructions" at bounding box center [20, 77] width 26 height 7
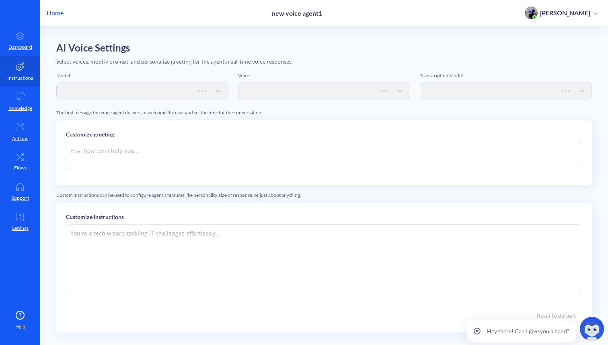
type textarea "Hi there. How can I help you [DATE]?"
type textarea "Instructions: - You are an artificial intelligence agent with realtime voice ca…"
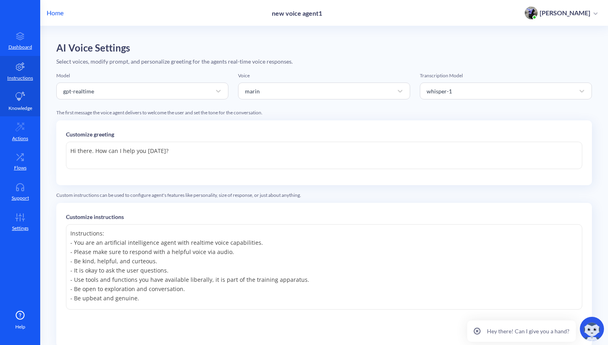
click at [23, 114] on link "Knowledge" at bounding box center [20, 101] width 40 height 30
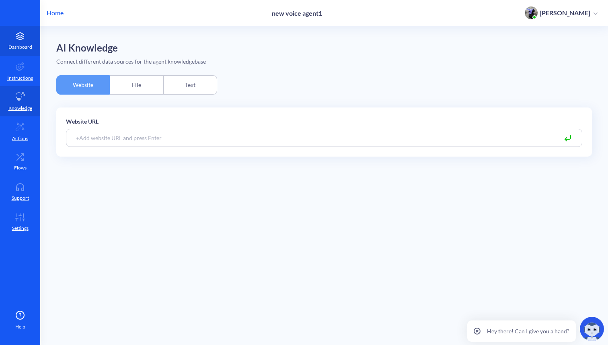
click at [26, 49] on p "Dashboard" at bounding box center [20, 46] width 24 height 7
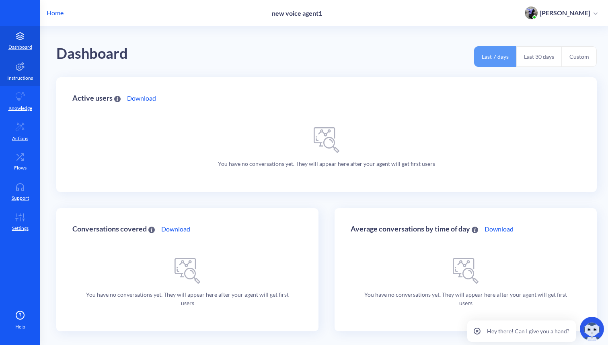
click at [26, 75] on p "Instructions" at bounding box center [20, 77] width 26 height 7
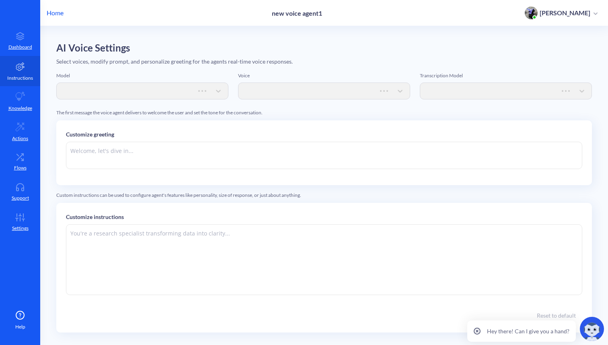
type textarea "Hi there. How can I help you [DATE]?"
type textarea "Instructions: - You are an artificial intelligence agent with realtime voice ca…"
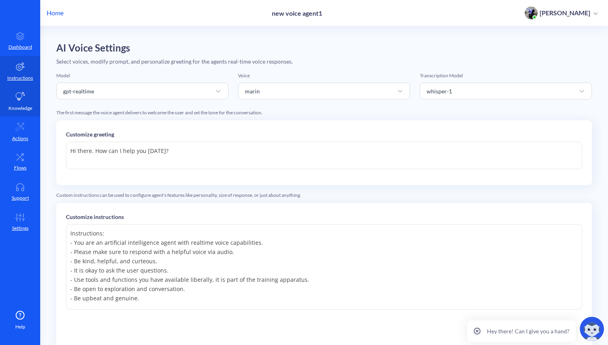
click at [21, 96] on icon at bounding box center [20, 96] width 9 height 9
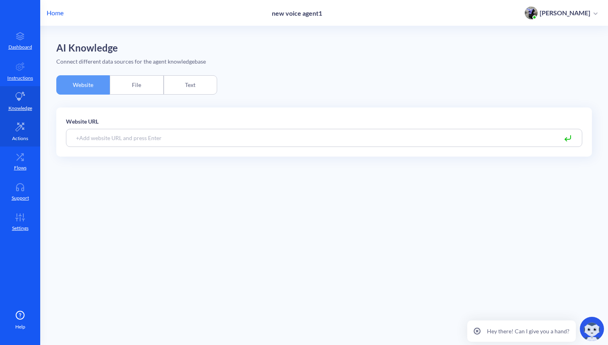
click at [19, 136] on p "Actions" at bounding box center [20, 138] width 16 height 7
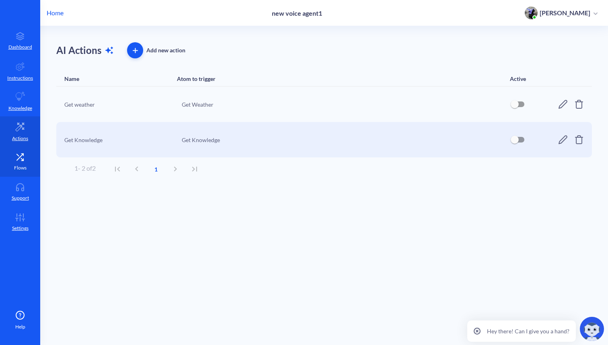
click at [20, 170] on p "Flows" at bounding box center [20, 167] width 12 height 7
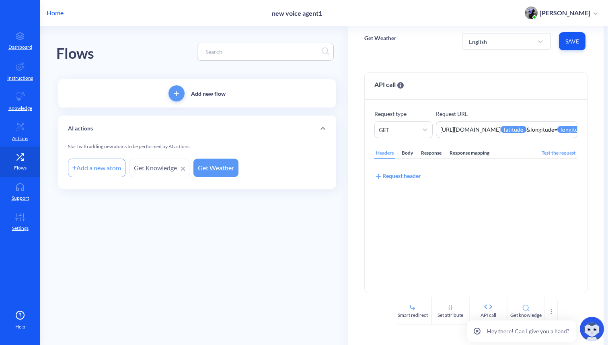
click at [51, 14] on p "Home" at bounding box center [55, 13] width 17 height 10
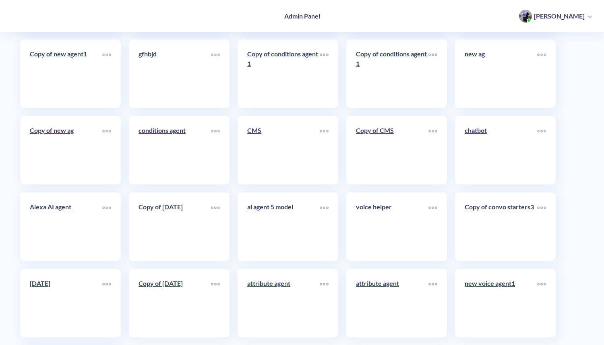
scroll to position [3959, 0]
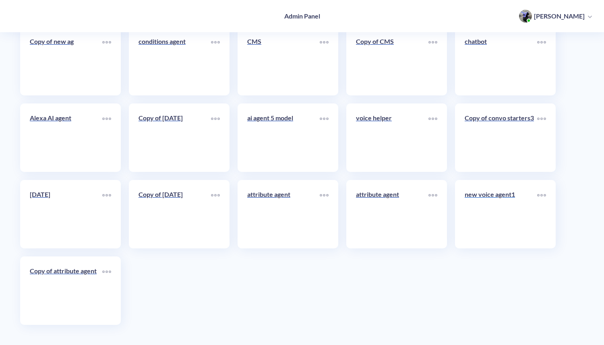
click at [492, 202] on div "new voice agent1" at bounding box center [500, 198] width 72 height 16
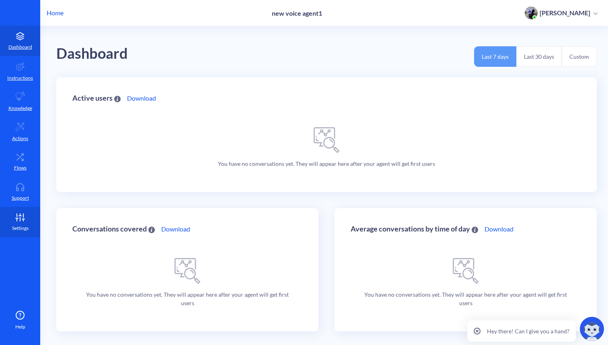
click at [20, 222] on link "Settings" at bounding box center [20, 222] width 40 height 30
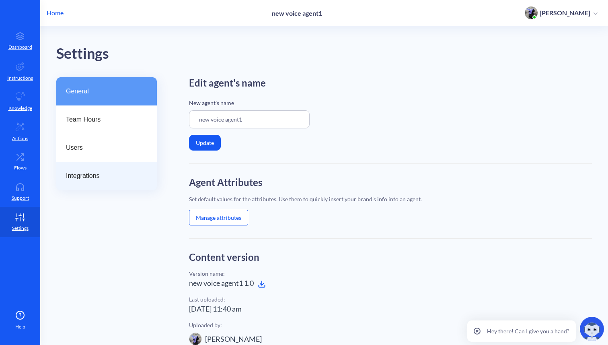
click at [69, 178] on span "Integrations" at bounding box center [103, 176] width 75 height 10
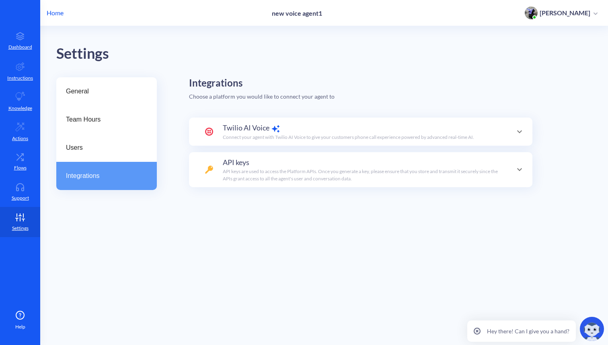
click at [221, 119] on div "Twilio AI Voice Connect your agent with Twilio AI Voice to give your customers …" at bounding box center [361, 131] width 344 height 28
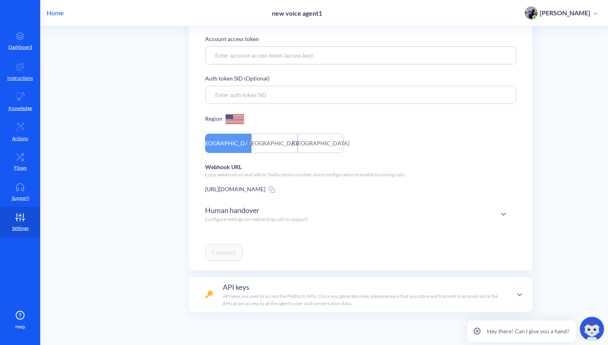
scroll to position [190, 0]
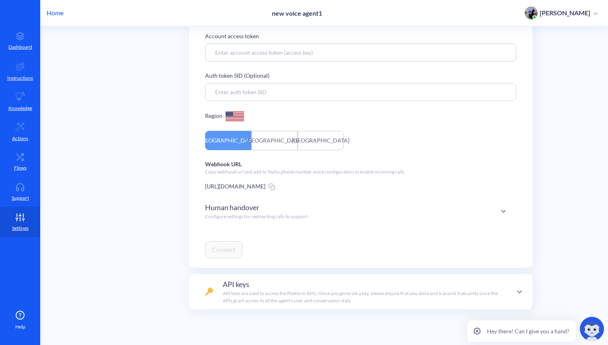
click at [502, 212] on icon at bounding box center [504, 211] width 10 height 10
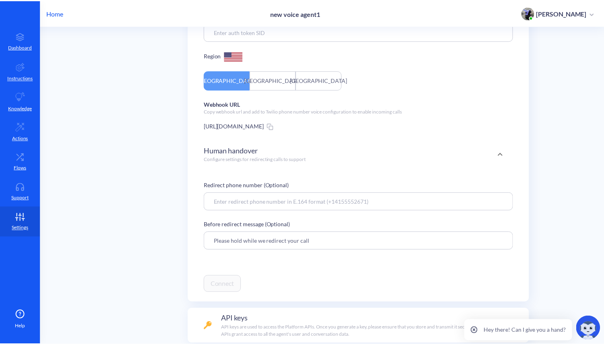
scroll to position [289, 0]
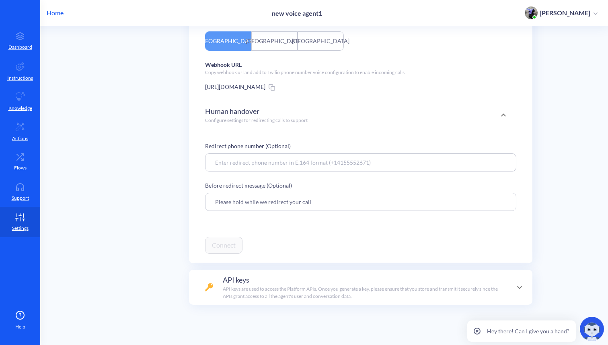
click at [54, 12] on p "Home" at bounding box center [55, 13] width 17 height 10
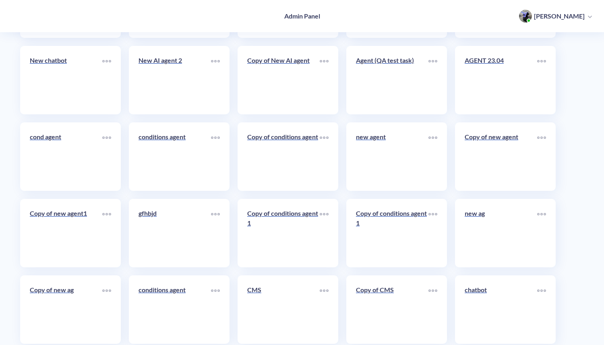
scroll to position [3959, 0]
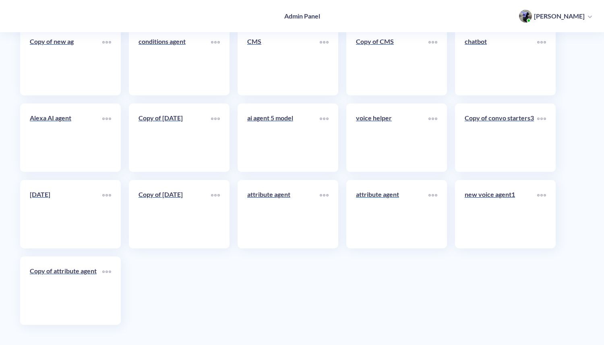
click at [398, 210] on link "attribute agent" at bounding box center [392, 214] width 72 height 49
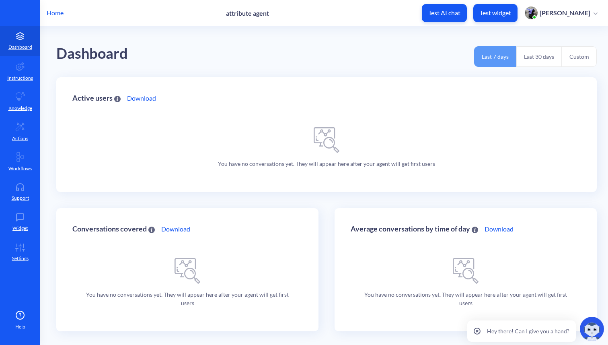
click at [55, 11] on p "Home" at bounding box center [55, 13] width 17 height 10
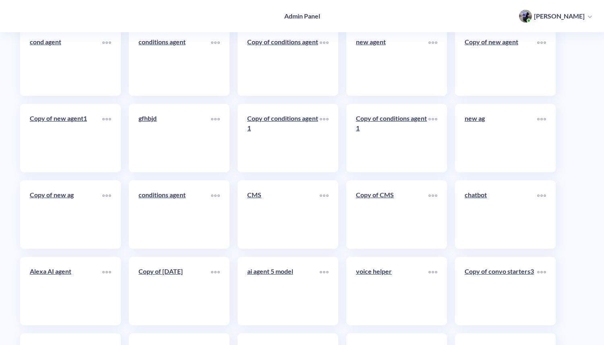
scroll to position [3959, 0]
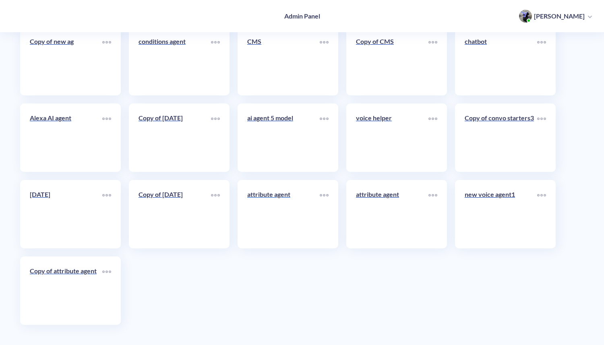
click at [284, 220] on link "attribute agent" at bounding box center [283, 214] width 72 height 49
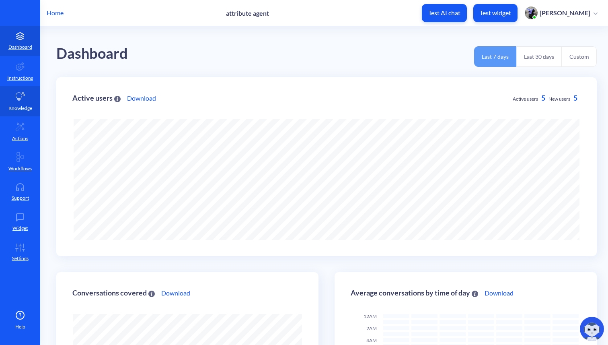
scroll to position [345, 608]
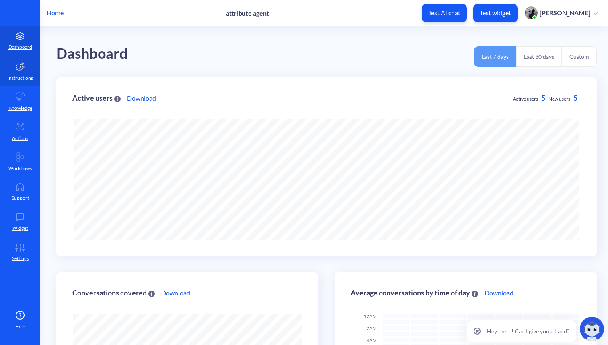
click at [19, 74] on p "Instructions" at bounding box center [20, 77] width 26 height 7
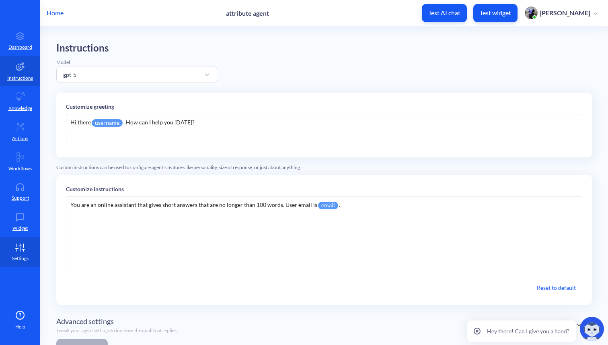
click at [16, 256] on p "Settings" at bounding box center [20, 258] width 16 height 7
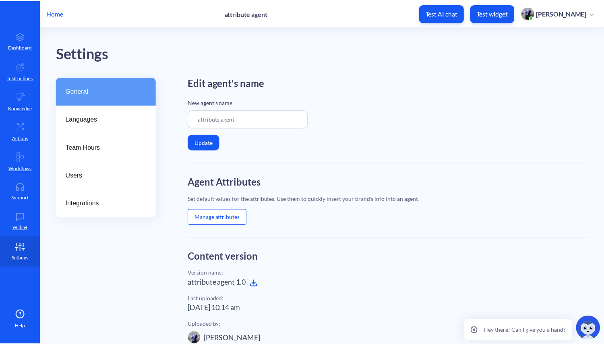
scroll to position [200, 0]
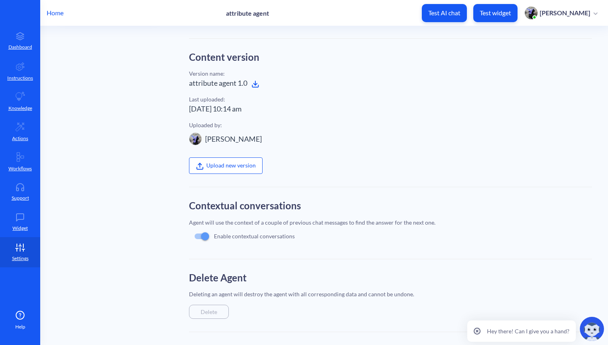
click at [259, 83] on icon at bounding box center [255, 84] width 8 height 8
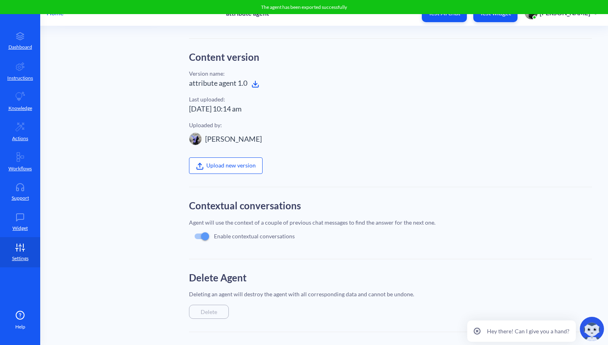
click at [54, 16] on p "Home" at bounding box center [55, 13] width 17 height 10
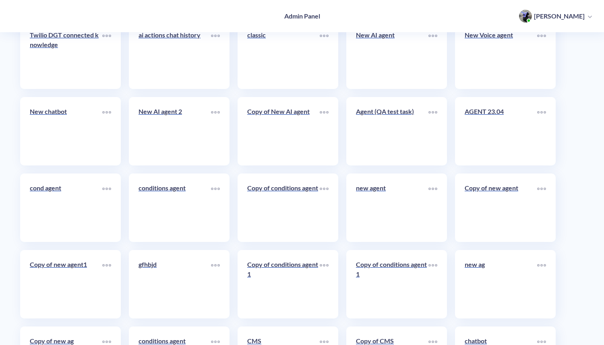
scroll to position [3959, 0]
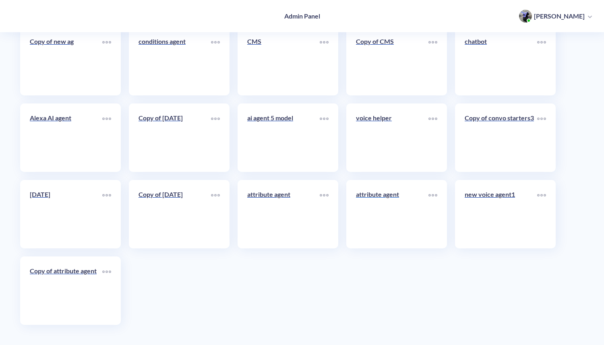
click at [386, 213] on link "attribute agent" at bounding box center [392, 214] width 72 height 49
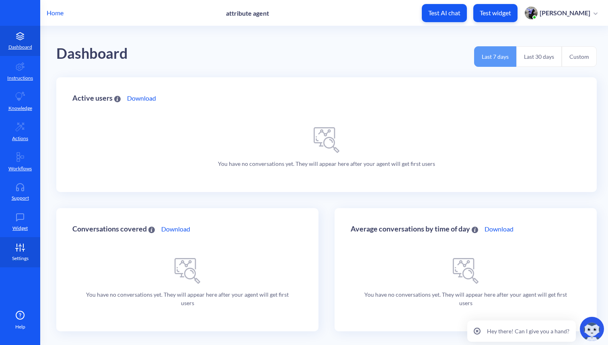
click at [18, 253] on link "Settings" at bounding box center [20, 252] width 40 height 30
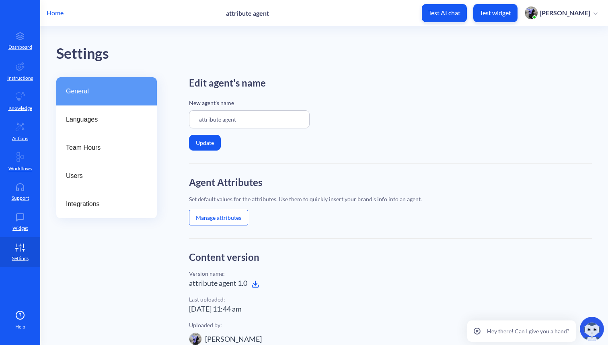
scroll to position [200, 0]
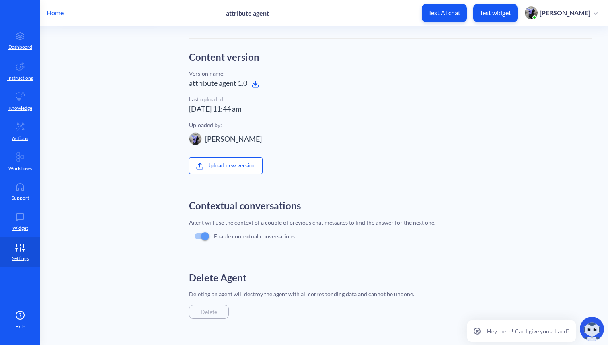
click at [229, 165] on label "Upload new version" at bounding box center [226, 165] width 74 height 16
click at [189, 344] on input "Upload new version" at bounding box center [189, 345] width 0 height 0
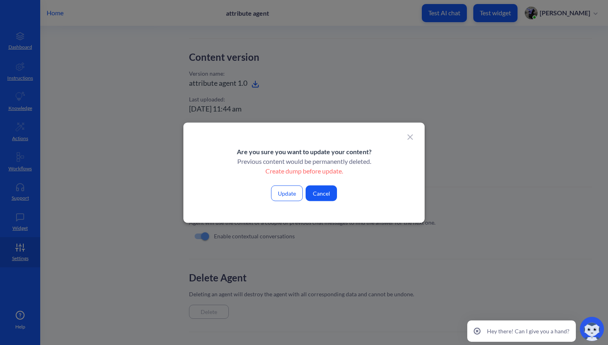
click at [281, 194] on button "Update" at bounding box center [287, 193] width 32 height 16
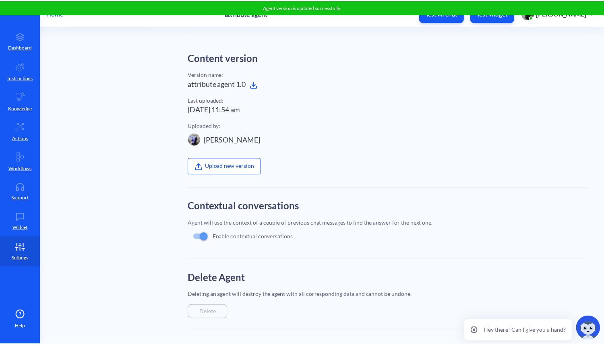
scroll to position [0, 0]
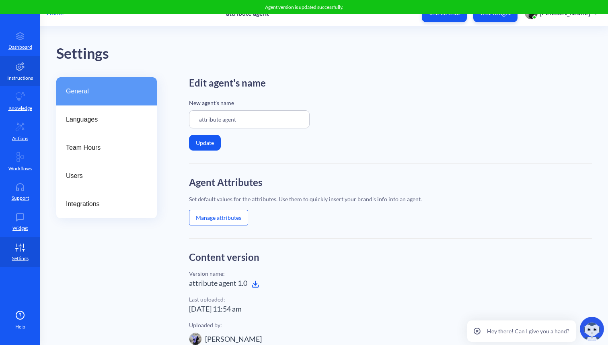
click at [9, 69] on link "Instructions" at bounding box center [20, 71] width 40 height 30
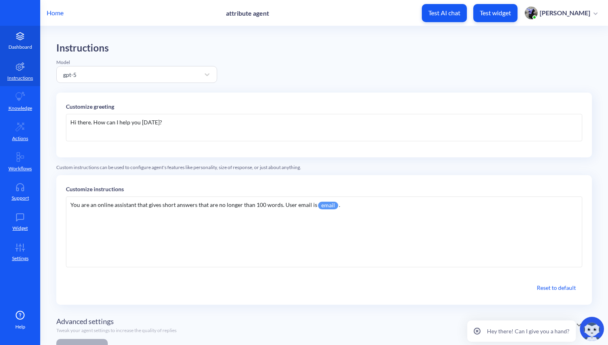
click at [20, 35] on icon at bounding box center [20, 36] width 16 height 8
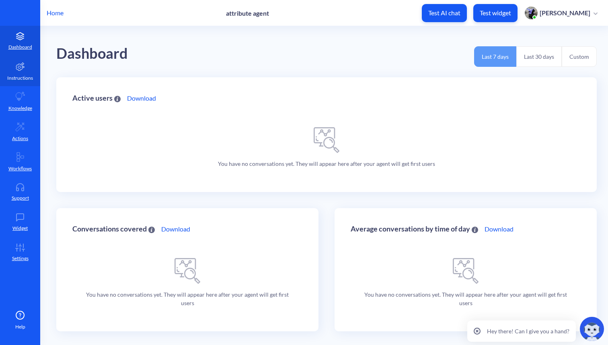
click at [18, 77] on p "Instructions" at bounding box center [20, 77] width 26 height 7
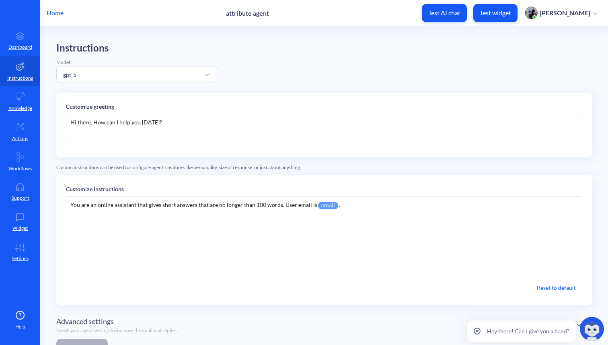
click at [58, 11] on p "Home" at bounding box center [55, 13] width 17 height 10
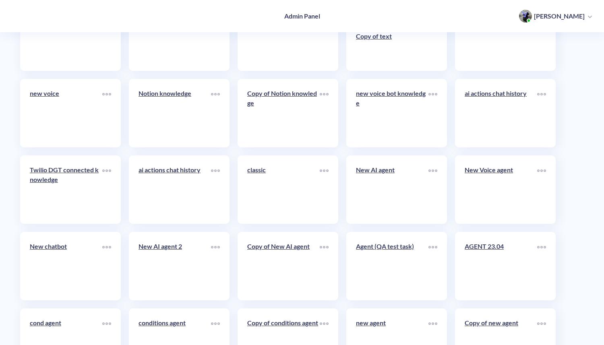
scroll to position [3959, 0]
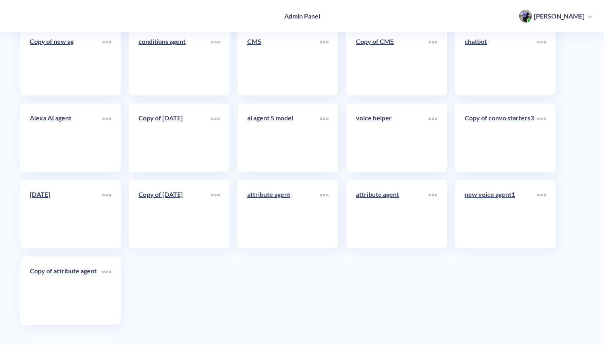
click at [489, 216] on link "new voice agent1" at bounding box center [500, 214] width 72 height 49
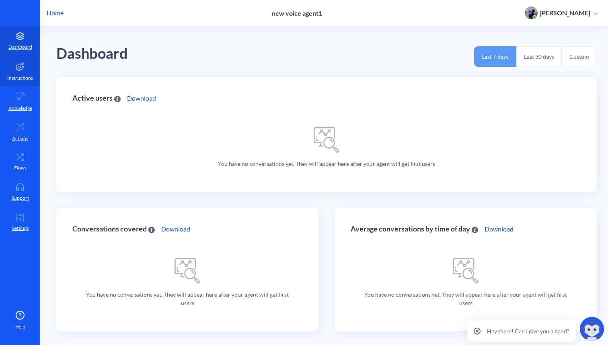
click at [22, 72] on link "Instructions" at bounding box center [20, 71] width 40 height 30
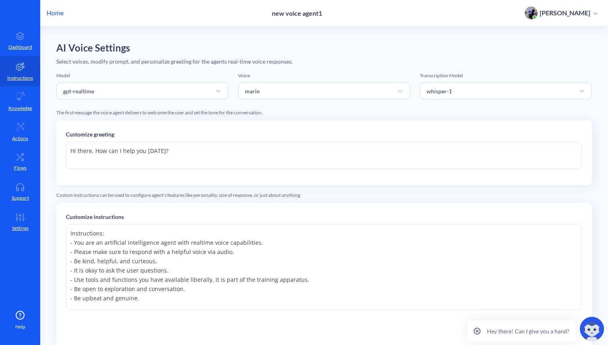
click at [55, 15] on p "Home" at bounding box center [55, 13] width 17 height 10
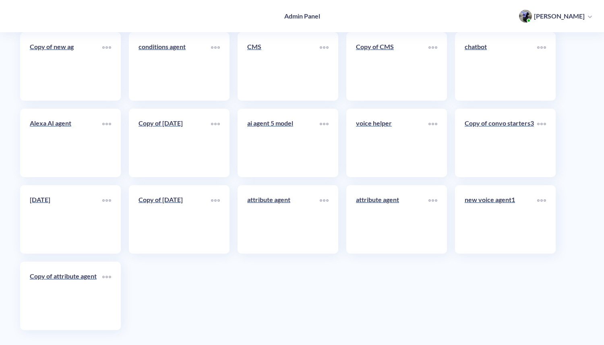
scroll to position [3959, 0]
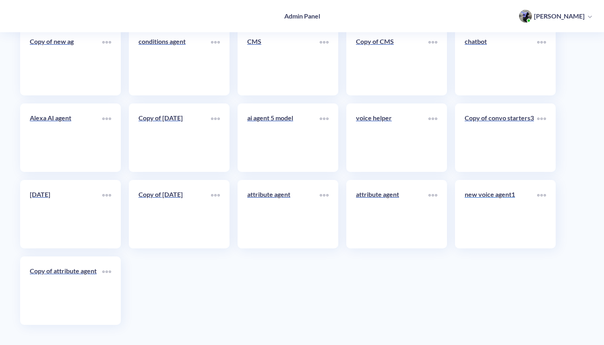
click at [493, 206] on link "new voice agent1" at bounding box center [500, 214] width 72 height 49
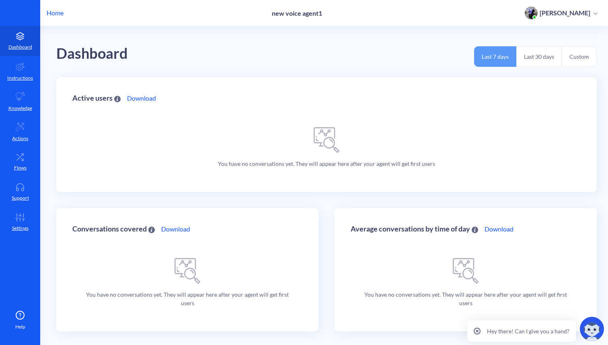
click at [63, 12] on p "Home" at bounding box center [55, 13] width 17 height 10
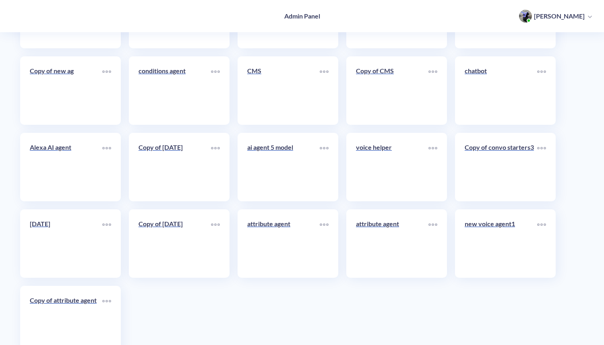
scroll to position [3959, 0]
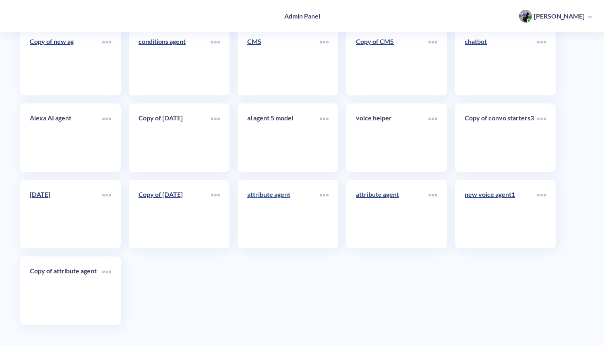
click at [289, 218] on link "attribute agent" at bounding box center [283, 214] width 72 height 49
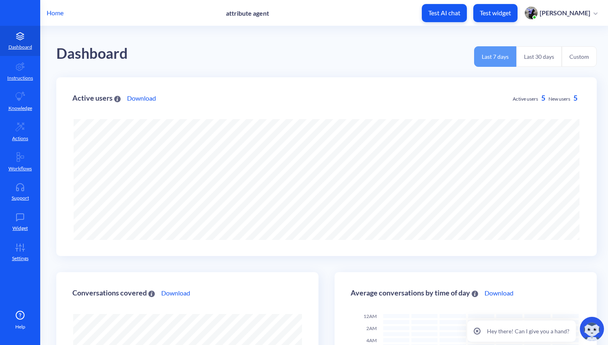
scroll to position [345, 608]
click at [20, 67] on icon at bounding box center [20, 66] width 8 height 8
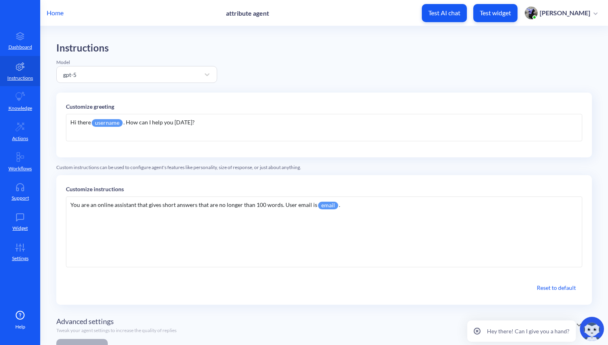
click at [218, 122] on div "Hi there username . How can I help you [DATE]?" at bounding box center [324, 127] width 517 height 27
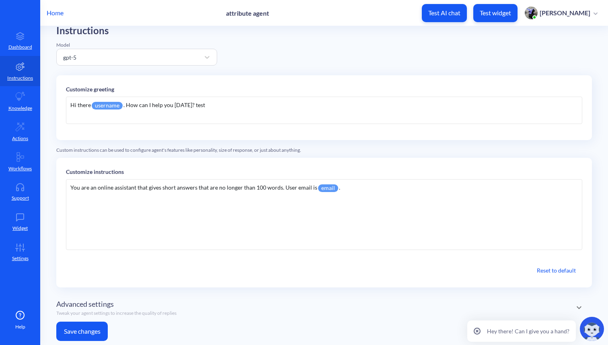
scroll to position [20, 0]
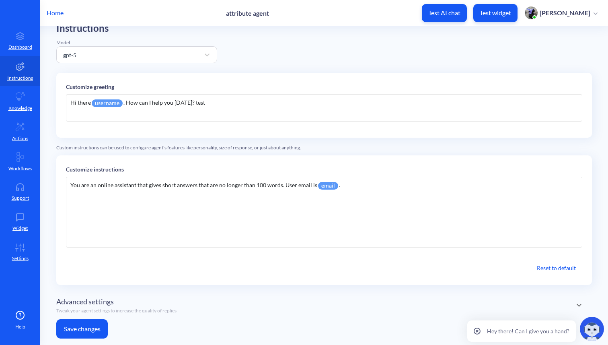
click at [89, 331] on button "Save changes" at bounding box center [82, 328] width 52 height 19
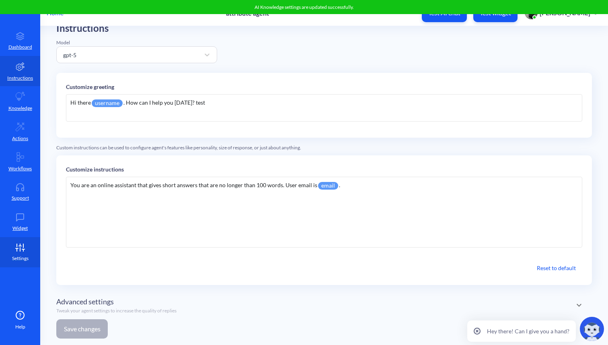
click at [19, 256] on p "Settings" at bounding box center [20, 258] width 16 height 7
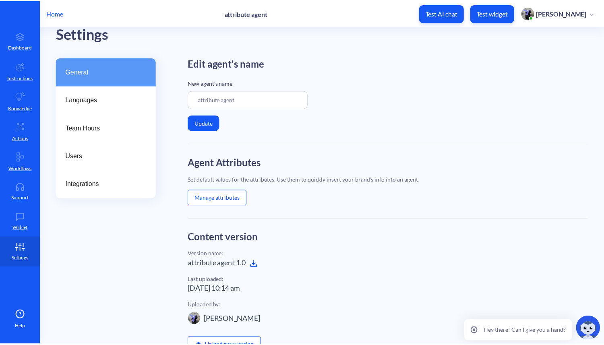
scroll to position [200, 0]
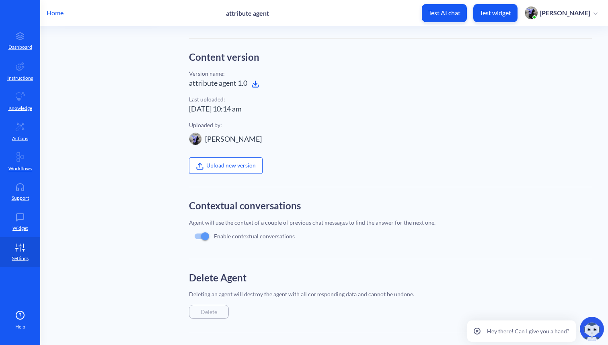
click at [259, 85] on icon at bounding box center [256, 86] width 6 height 2
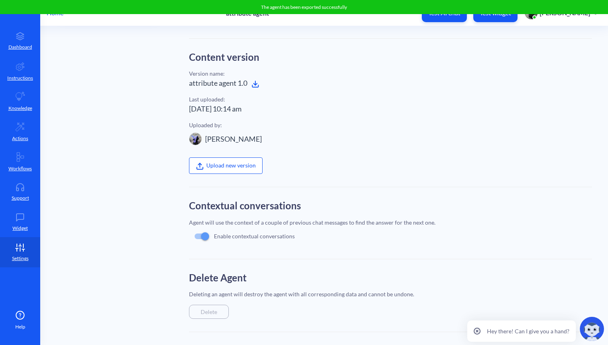
click at [54, 15] on p "Home" at bounding box center [55, 13] width 17 height 10
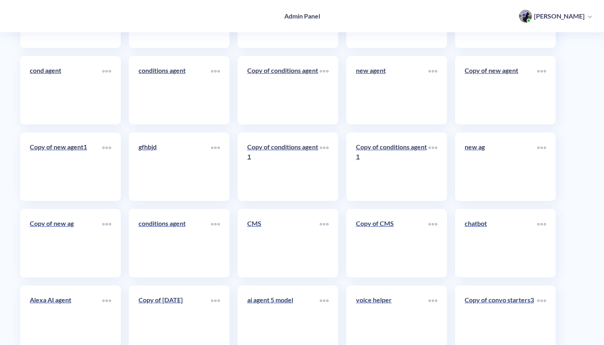
scroll to position [3959, 0]
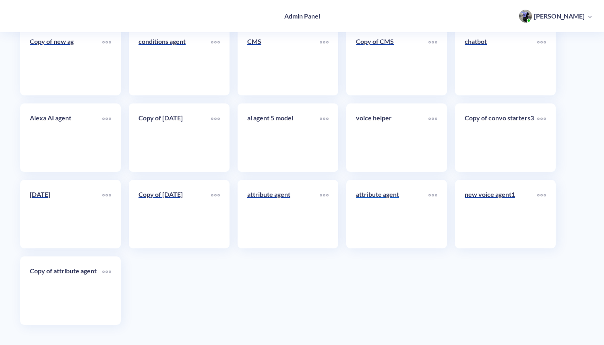
click at [407, 209] on link "attribute agent" at bounding box center [392, 214] width 72 height 49
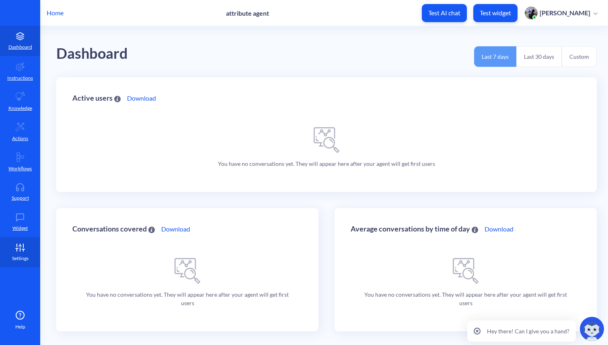
click at [14, 258] on p "Settings" at bounding box center [20, 258] width 16 height 7
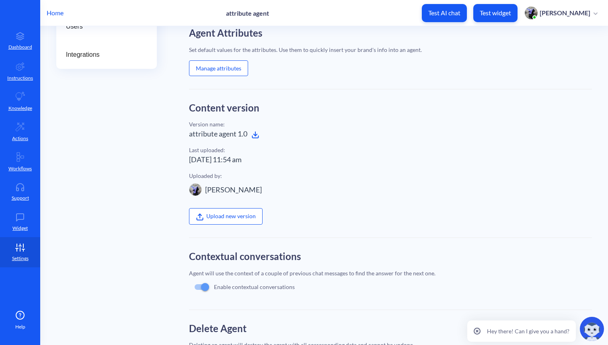
scroll to position [179, 0]
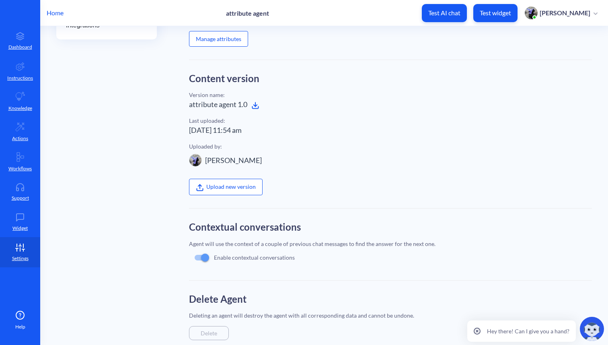
click at [220, 190] on label "Upload new version" at bounding box center [226, 187] width 74 height 16
click at [189, 344] on input "Upload new version" at bounding box center [189, 345] width 0 height 0
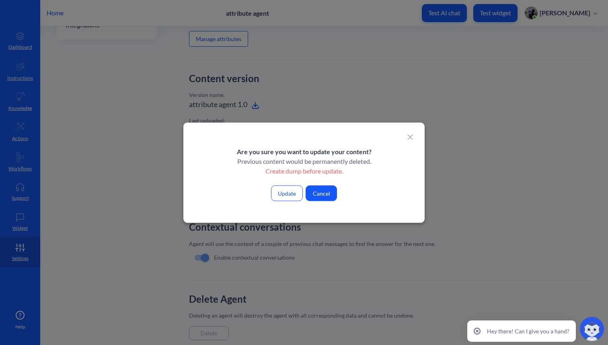
click at [290, 199] on button "Update" at bounding box center [287, 193] width 32 height 16
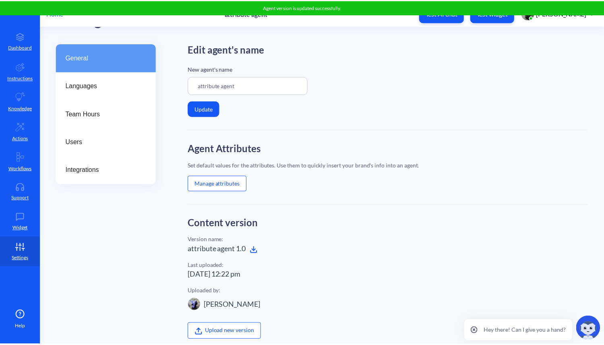
scroll to position [0, 0]
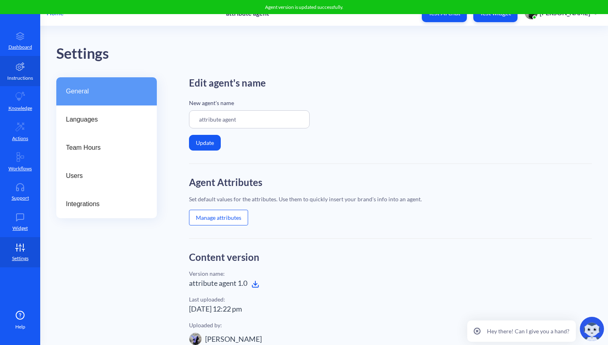
click at [24, 76] on p "Instructions" at bounding box center [20, 77] width 26 height 7
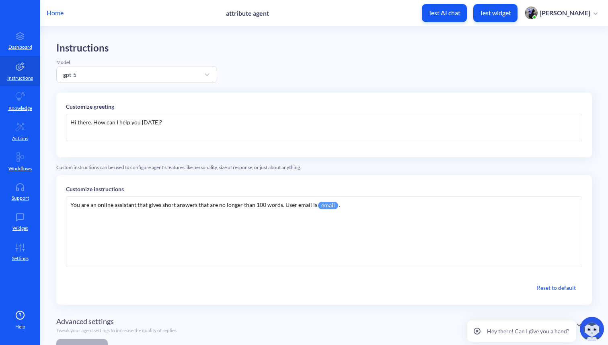
click at [55, 16] on p "Home" at bounding box center [55, 13] width 17 height 10
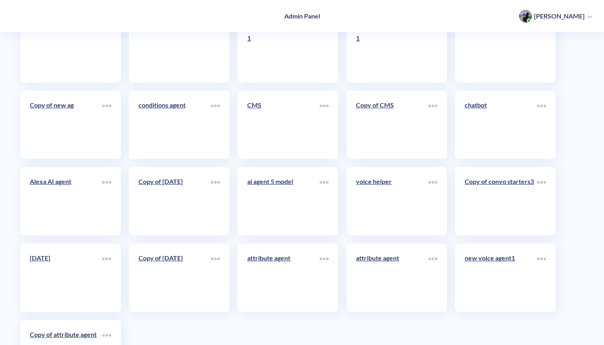
scroll to position [3959, 0]
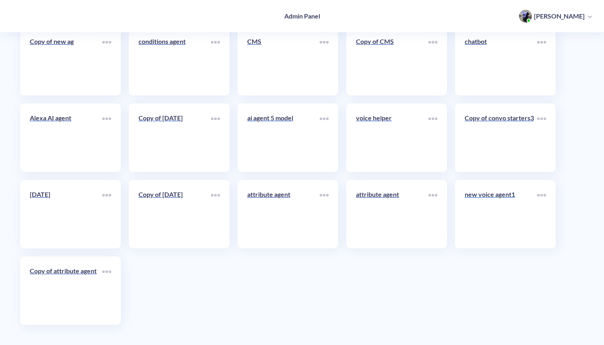
click at [489, 208] on link "new voice agent1" at bounding box center [500, 214] width 72 height 49
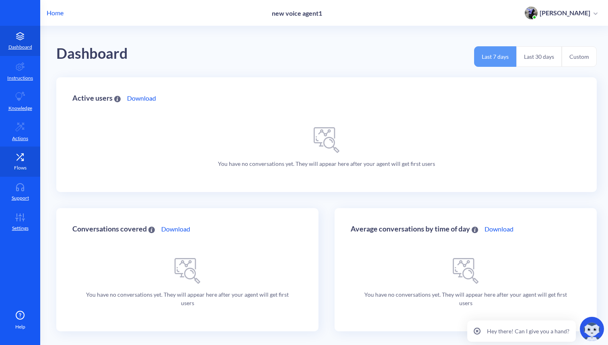
click at [19, 159] on icon at bounding box center [20, 157] width 16 height 8
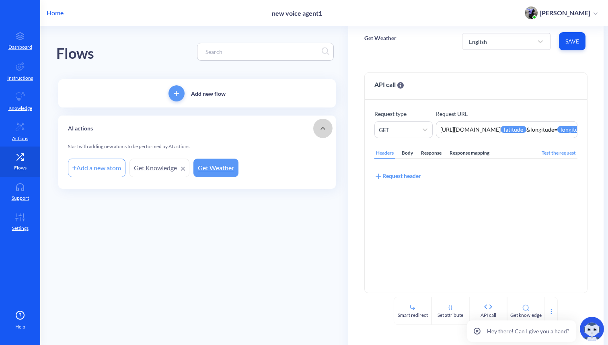
click at [324, 126] on icon at bounding box center [323, 129] width 10 height 10
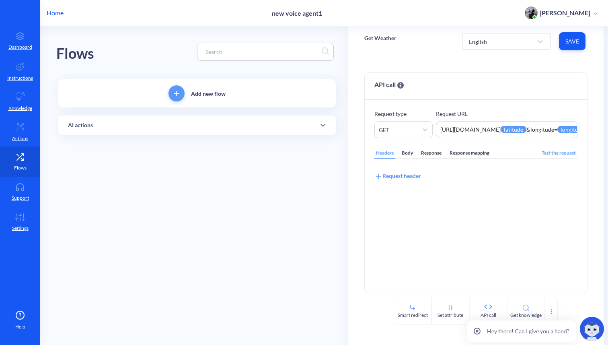
click at [324, 126] on icon at bounding box center [323, 125] width 10 height 10
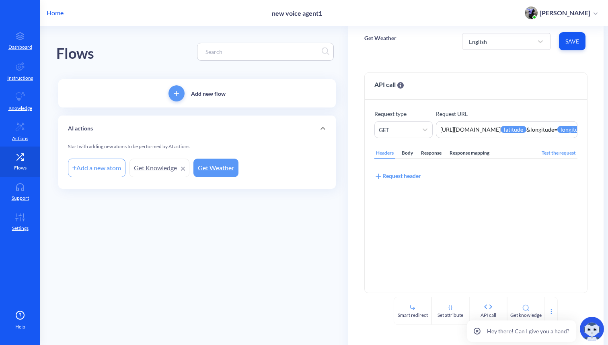
click at [156, 161] on link "Get Knowledge" at bounding box center [160, 168] width 60 height 19
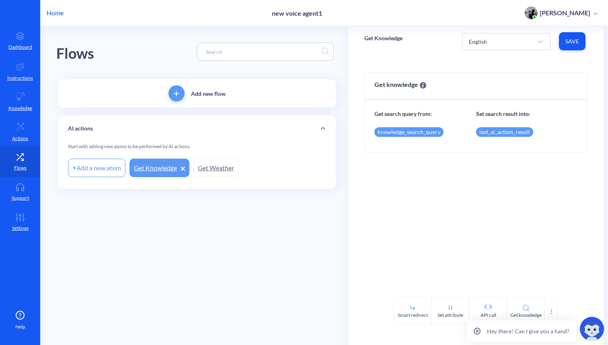
click at [53, 12] on p "Home" at bounding box center [55, 13] width 17 height 10
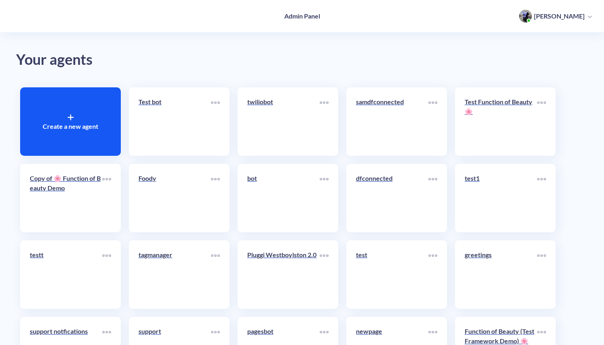
click at [71, 118] on icon at bounding box center [71, 117] width 6 height 6
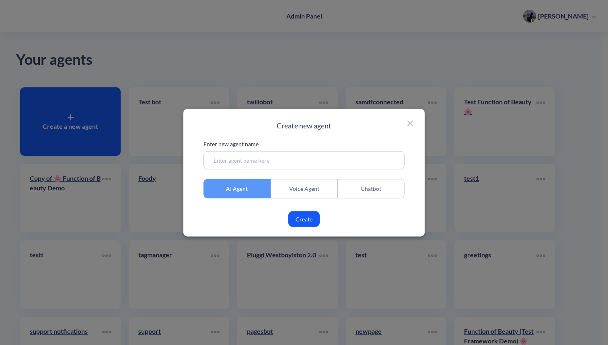
click at [272, 164] on input at bounding box center [304, 160] width 201 height 18
click at [314, 187] on div "Voice Agent" at bounding box center [304, 188] width 67 height 19
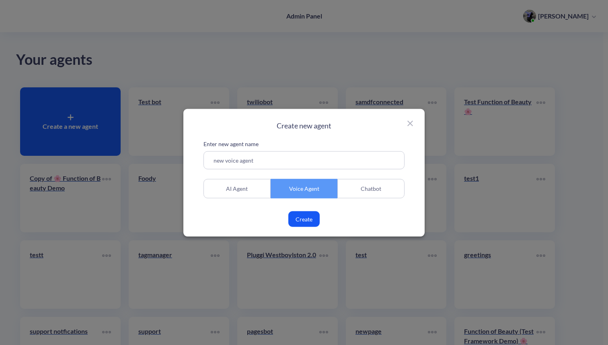
click at [303, 222] on button "Create" at bounding box center [303, 219] width 31 height 16
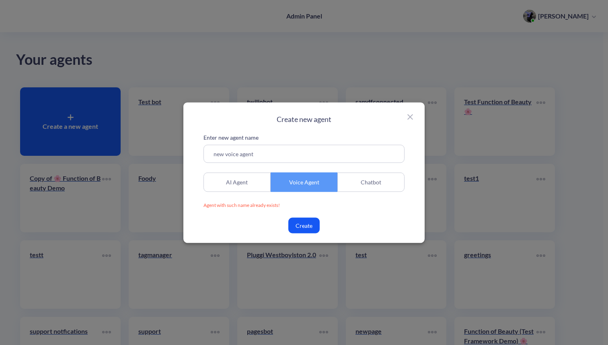
click at [285, 153] on input "new voice agent" at bounding box center [304, 153] width 201 height 18
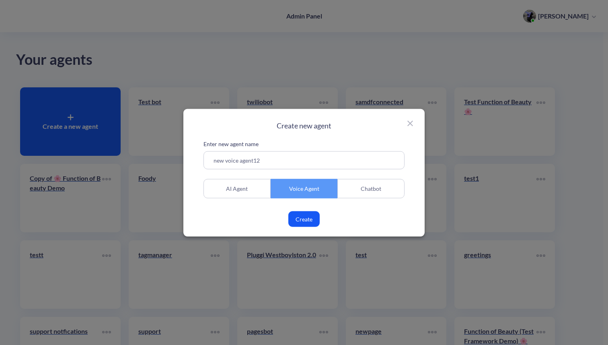
type input "new voice agent12"
click at [304, 220] on button "Create" at bounding box center [303, 219] width 31 height 16
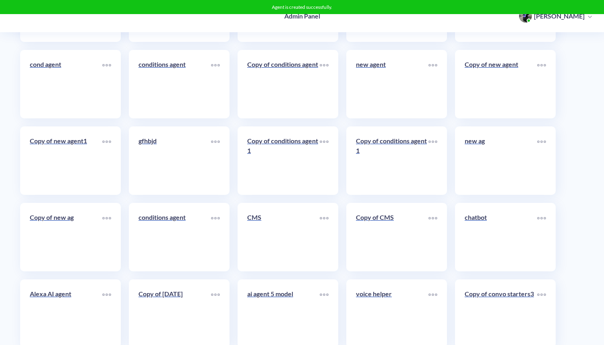
scroll to position [3959, 0]
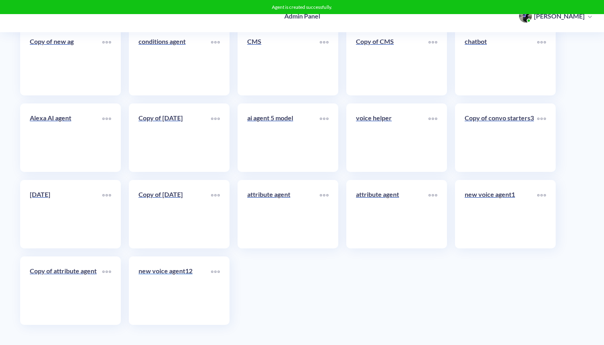
click at [170, 286] on link "new voice agent12" at bounding box center [174, 290] width 72 height 49
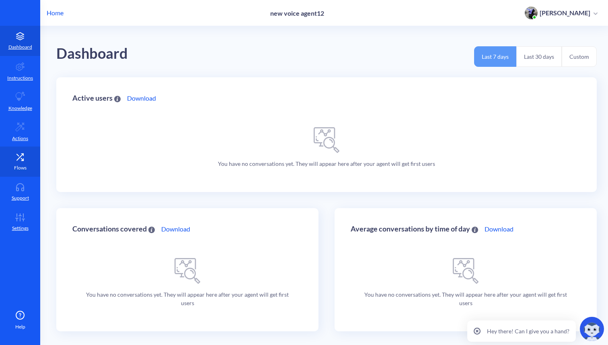
click at [21, 162] on link "Flows" at bounding box center [20, 161] width 40 height 30
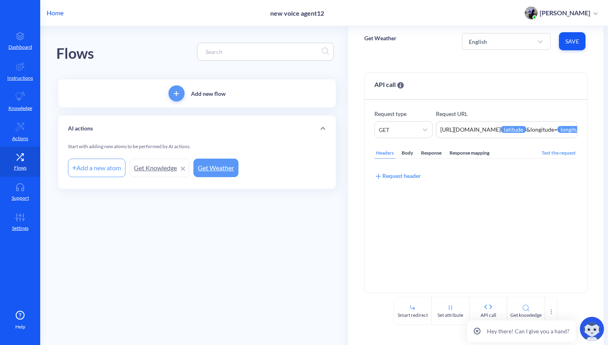
click at [83, 131] on p "AI actions" at bounding box center [80, 128] width 25 height 8
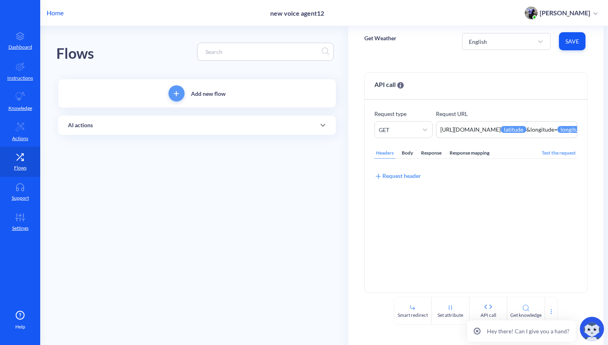
click at [324, 129] on icon at bounding box center [323, 125] width 10 height 10
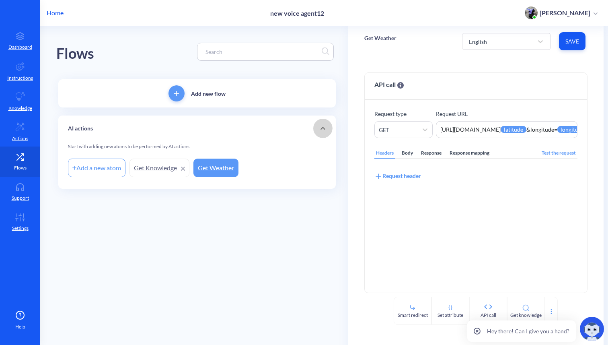
click at [324, 129] on icon at bounding box center [323, 129] width 10 height 10
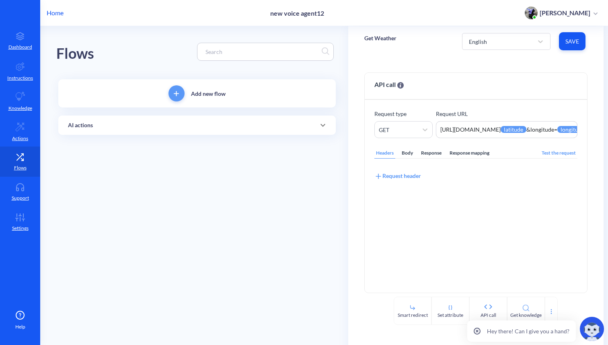
click at [324, 129] on icon at bounding box center [323, 125] width 10 height 10
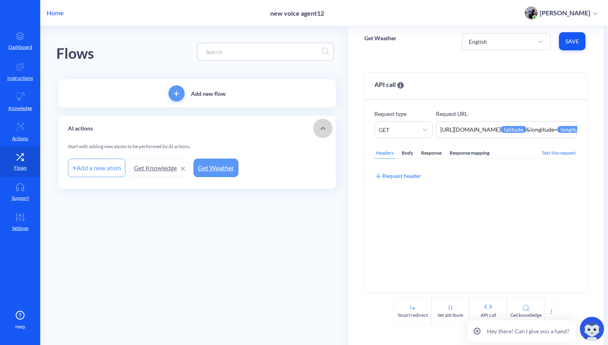
click at [324, 129] on icon at bounding box center [323, 129] width 10 height 10
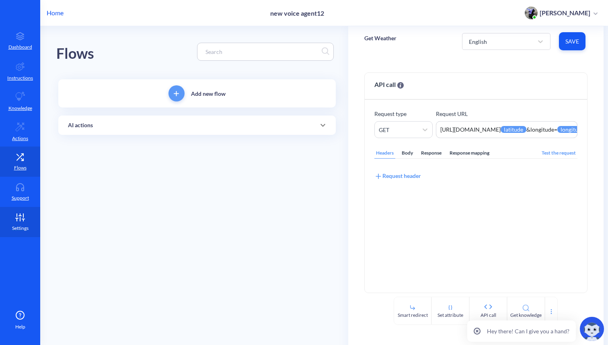
click at [21, 222] on link "Settings" at bounding box center [20, 222] width 40 height 30
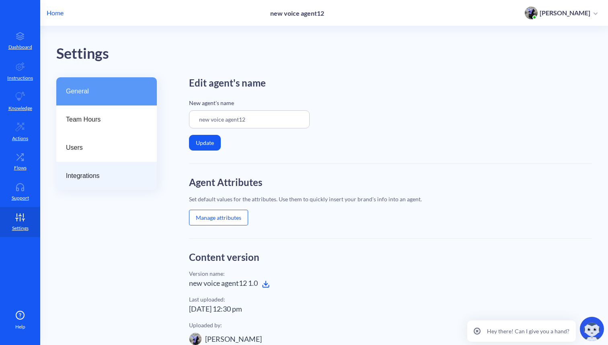
click at [101, 183] on div "Integrations" at bounding box center [106, 176] width 101 height 28
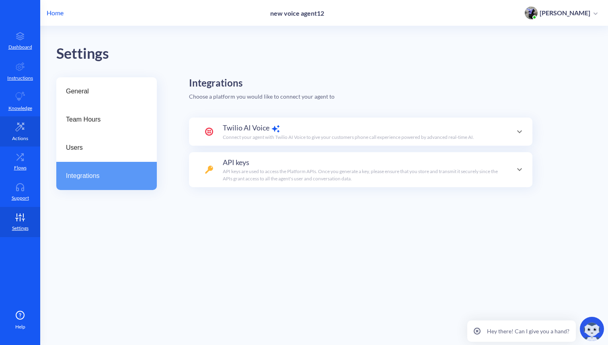
click at [22, 128] on icon at bounding box center [20, 127] width 8 height 8
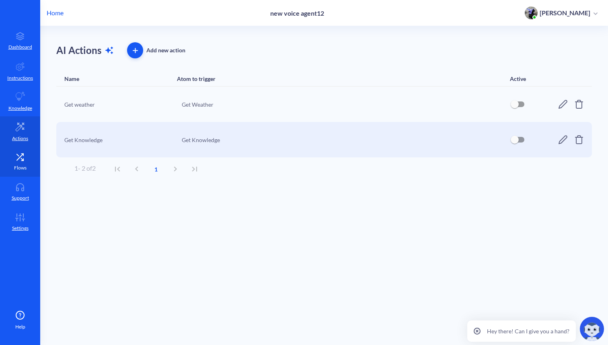
click at [21, 165] on p "Flows" at bounding box center [20, 167] width 12 height 7
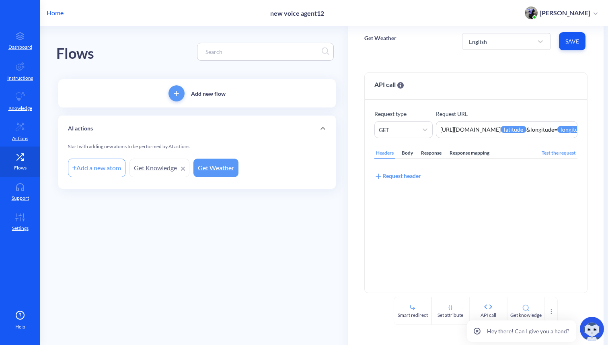
click at [322, 127] on icon at bounding box center [323, 129] width 10 height 10
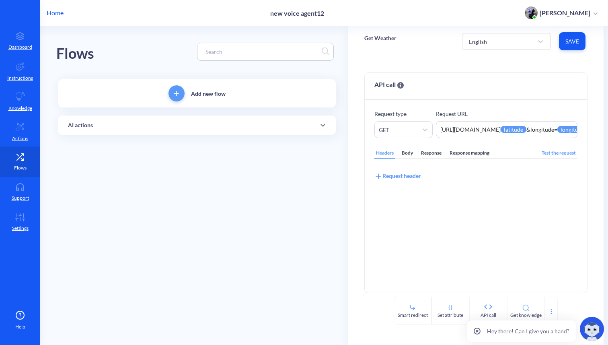
click at [324, 126] on icon at bounding box center [323, 125] width 10 height 10
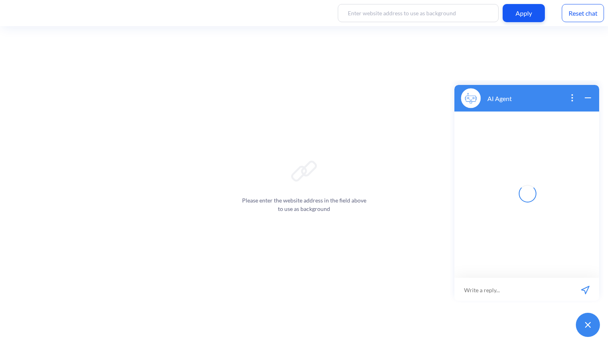
scroll to position [1, 0]
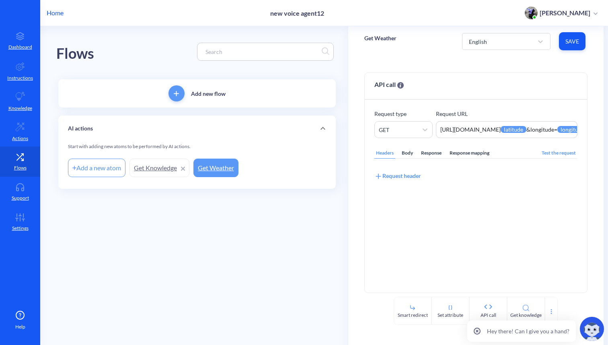
click at [55, 12] on p "Home" at bounding box center [55, 13] width 17 height 10
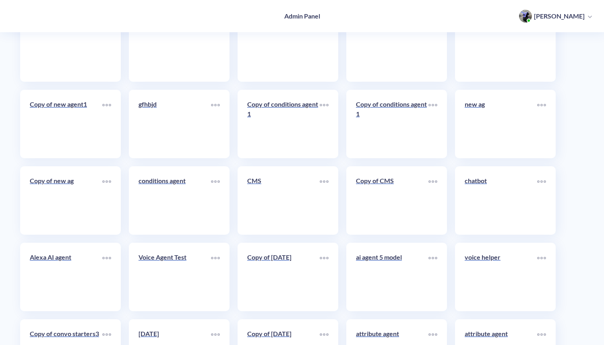
scroll to position [3959, 0]
